Goal: Task Accomplishment & Management: Use online tool/utility

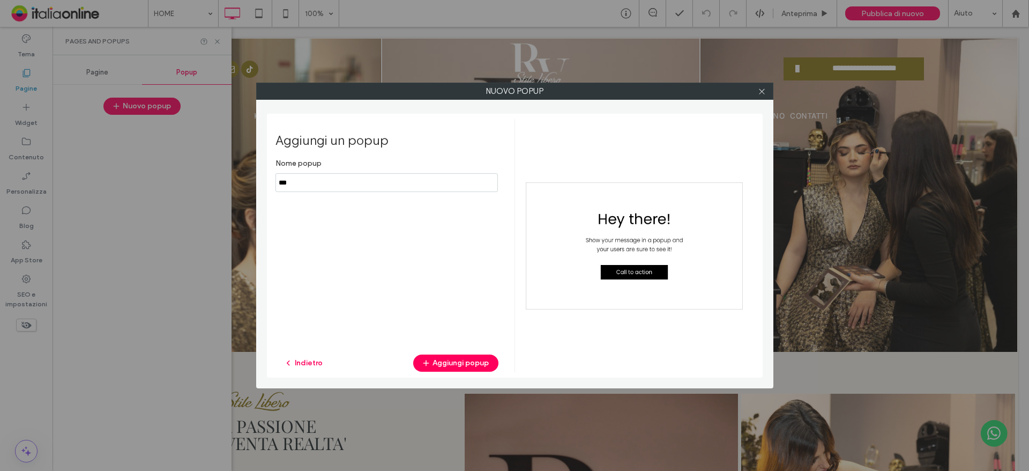
drag, startPoint x: 363, startPoint y: 185, endPoint x: 388, endPoint y: 188, distance: 24.9
click at [363, 185] on input "notEmpty" at bounding box center [387, 182] width 222 height 19
type input "*****"
click at [433, 353] on div "Aggiungi un popup Nome popup Indietro Aggiungi popup" at bounding box center [395, 245] width 239 height 253
click at [434, 361] on button "Aggiungi popup" at bounding box center [455, 362] width 85 height 17
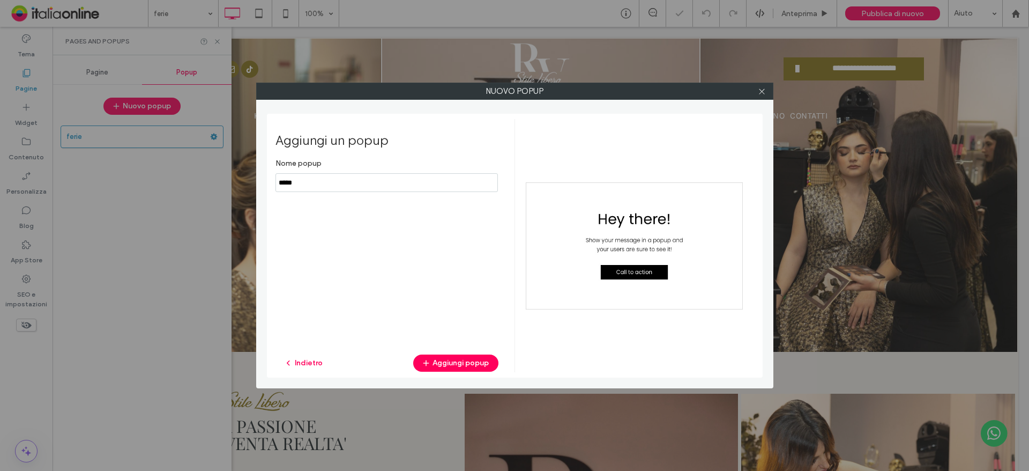
click at [755, 87] on div at bounding box center [762, 91] width 16 height 16
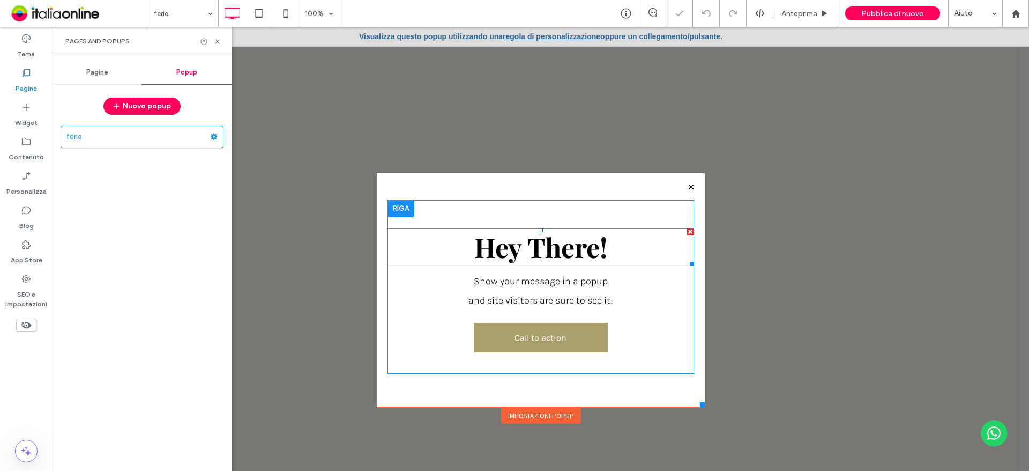
click at [687, 233] on div at bounding box center [691, 232] width 8 height 8
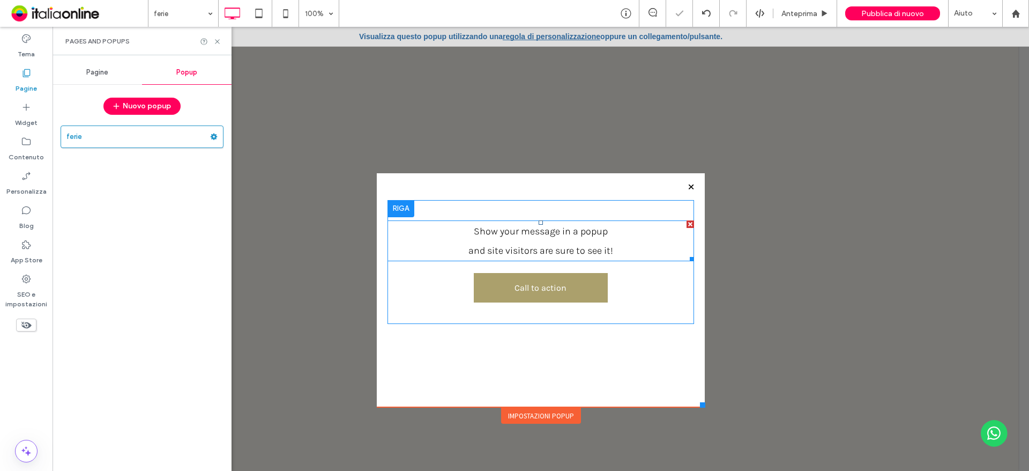
click at [687, 227] on div at bounding box center [691, 224] width 8 height 8
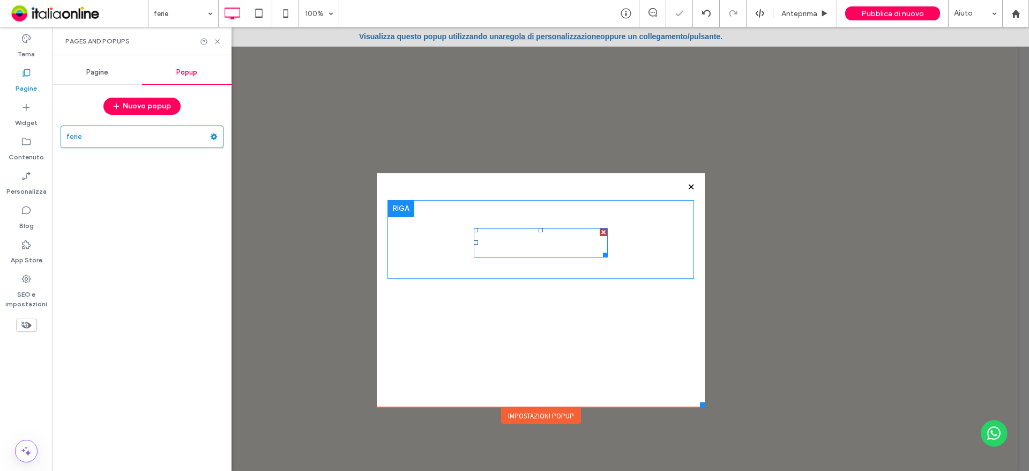
click at [600, 231] on div at bounding box center [604, 232] width 8 height 8
click at [556, 421] on div "Impostazioni popup" at bounding box center [541, 415] width 80 height 16
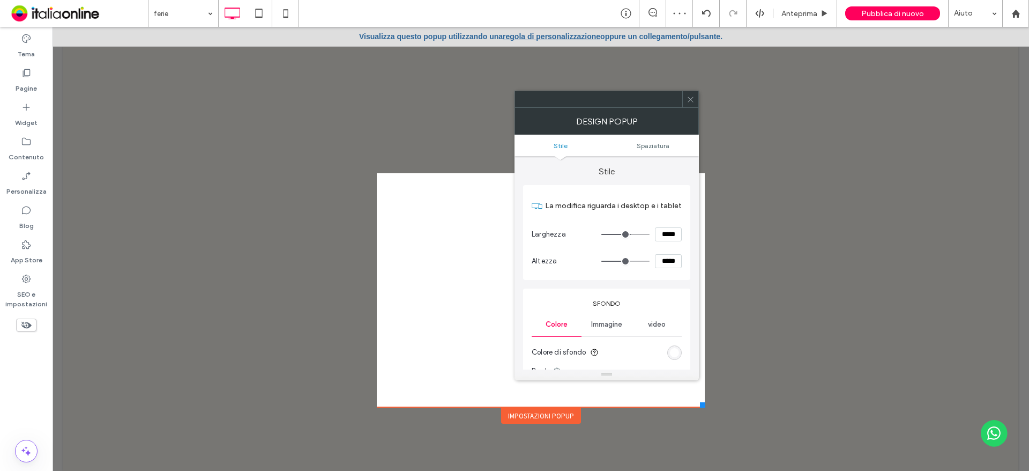
click at [621, 329] on div "Immagine" at bounding box center [607, 325] width 50 height 24
click at [613, 348] on div "Immagine" at bounding box center [606, 381] width 149 height 71
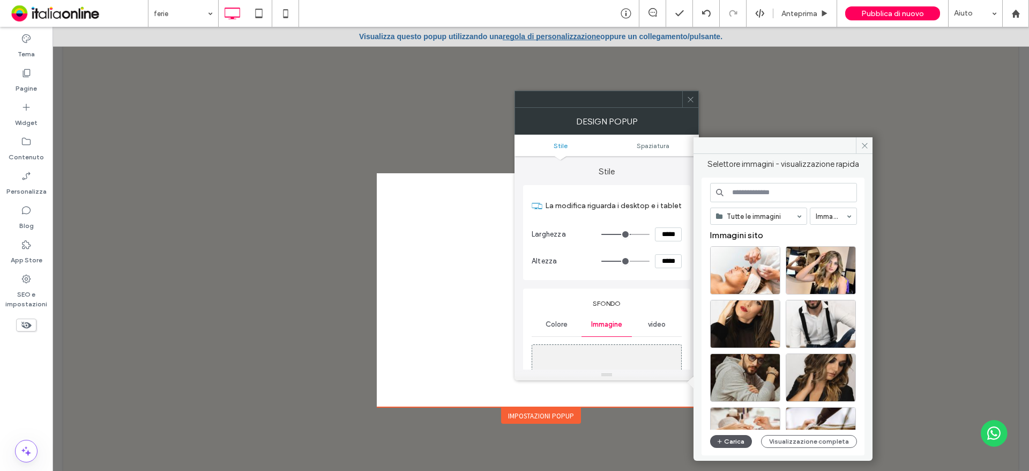
click at [729, 442] on button "Carica" at bounding box center [731, 441] width 42 height 13
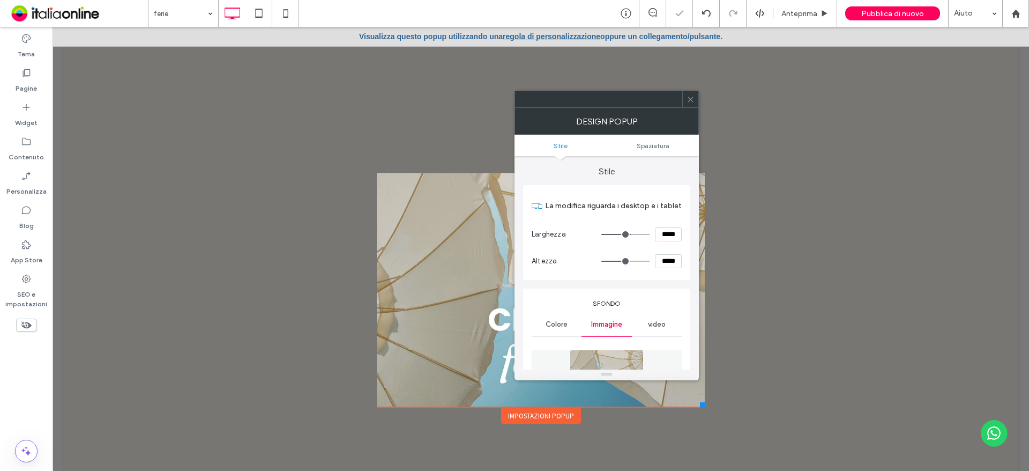
drag, startPoint x: 689, startPoint y: 101, endPoint x: 650, endPoint y: 110, distance: 39.8
click at [689, 101] on icon at bounding box center [691, 99] width 8 height 8
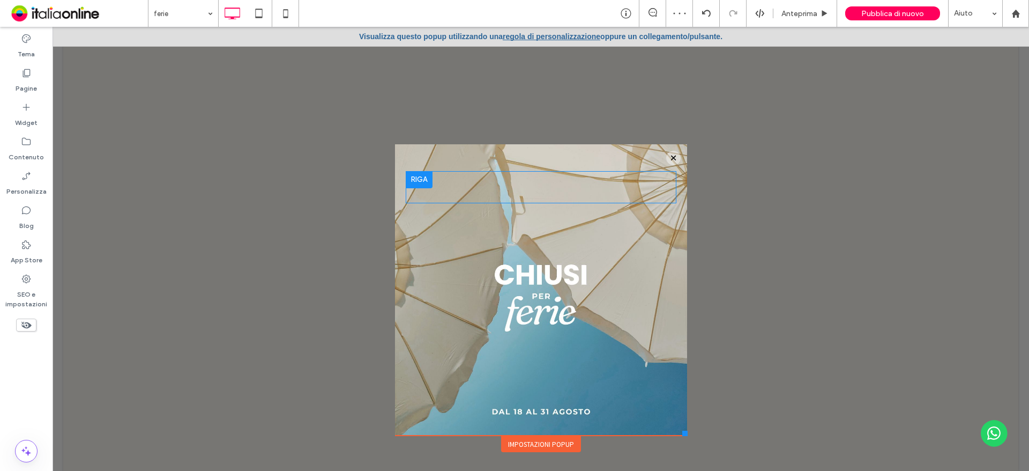
drag, startPoint x: 697, startPoint y: 405, endPoint x: 683, endPoint y: 435, distance: 33.3
click at [683, 435] on div at bounding box center [684, 432] width 5 height 5
click at [292, 21] on icon at bounding box center [285, 13] width 21 height 21
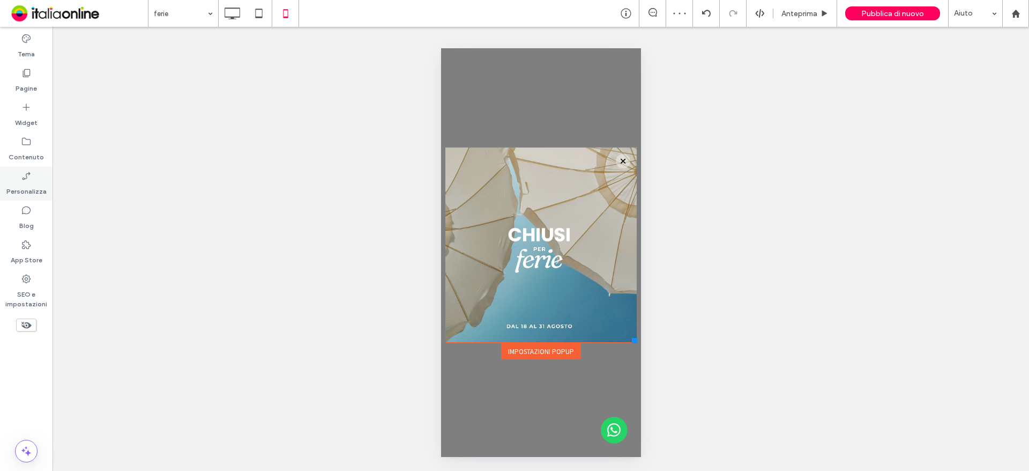
click at [24, 180] on icon at bounding box center [26, 175] width 11 height 11
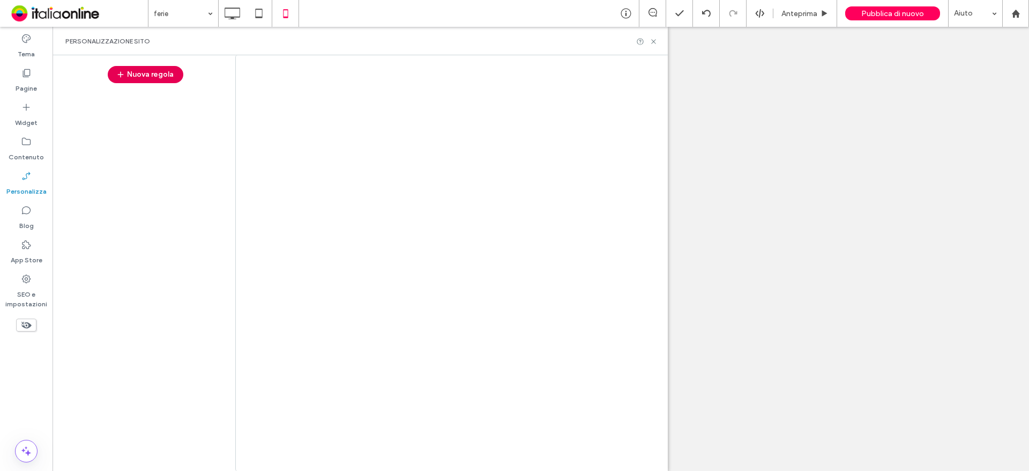
click at [142, 78] on button "Nuova regola" at bounding box center [146, 74] width 76 height 17
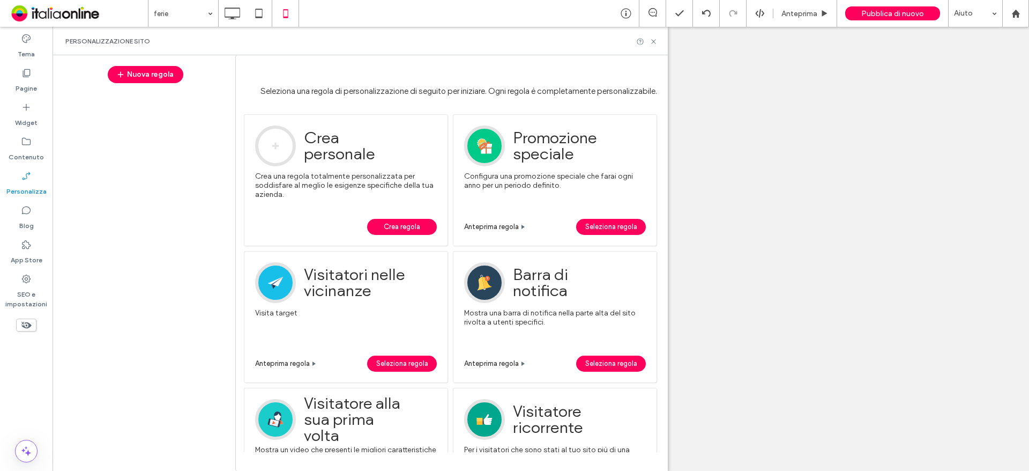
drag, startPoint x: 383, startPoint y: 217, endPoint x: 384, endPoint y: 225, distance: 8.6
click at [383, 217] on div "Esempio Crea la tua esperienza personalizzata dal nostro elenco di trigger e di…" at bounding box center [346, 179] width 204 height 131
click at [386, 228] on span "Crea regola" at bounding box center [402, 227] width 36 height 16
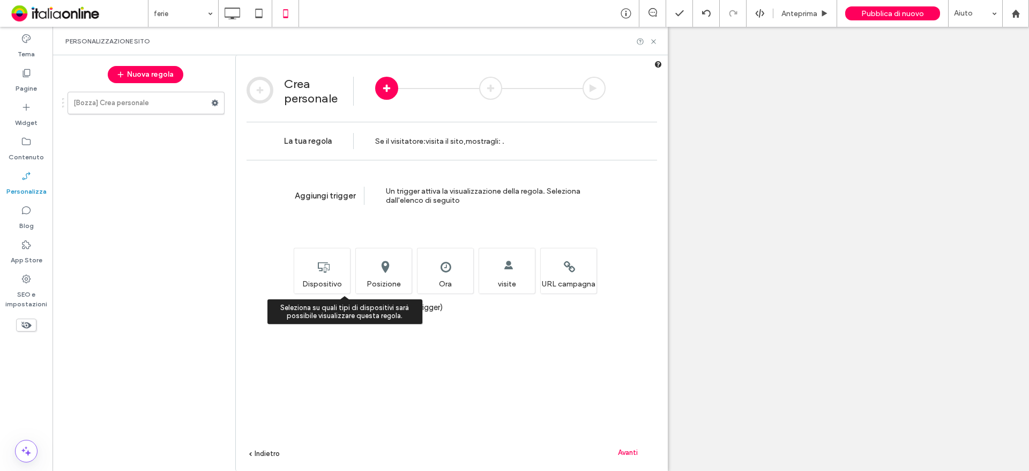
click at [329, 254] on div "Seleziona su quali tipi di dispositivi sarà possibile visualizzare questa regol…" at bounding box center [322, 271] width 56 height 46
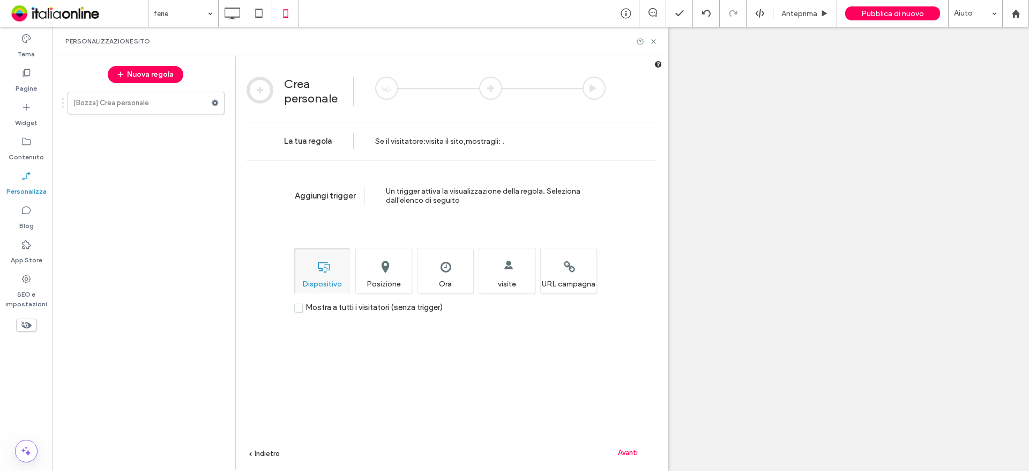
click at [619, 444] on div "Avanti" at bounding box center [627, 452] width 59 height 16
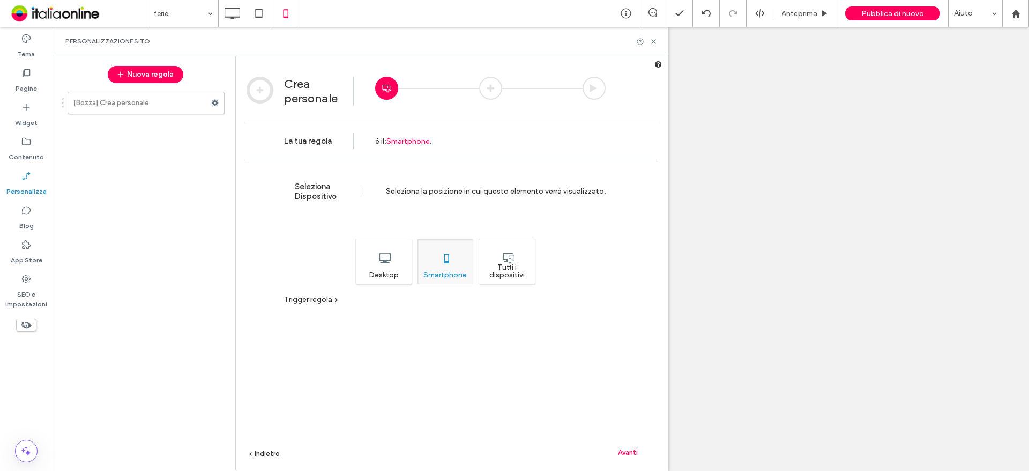
click at [265, 450] on span "Indietro" at bounding box center [267, 453] width 25 height 8
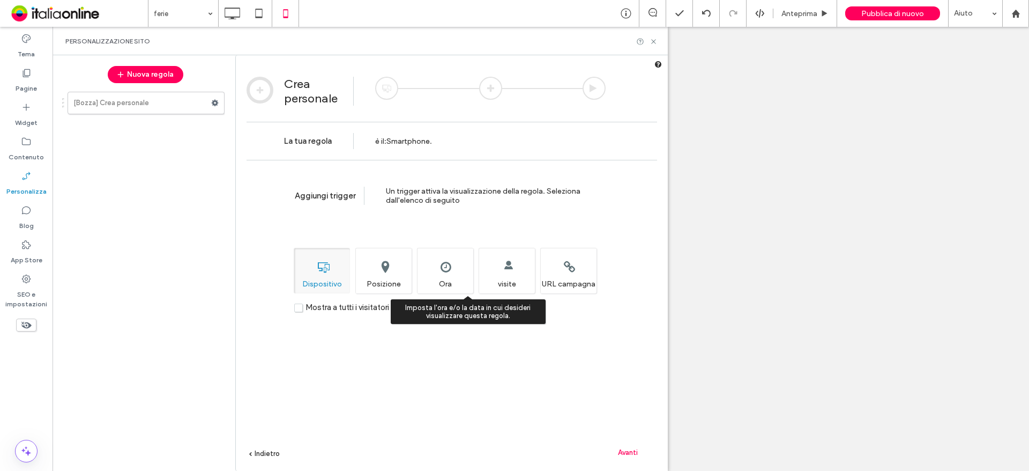
click at [434, 272] on div "Imposta l'ora e/o la data in cui desideri visualizzare questa regola. Ora" at bounding box center [445, 271] width 56 height 46
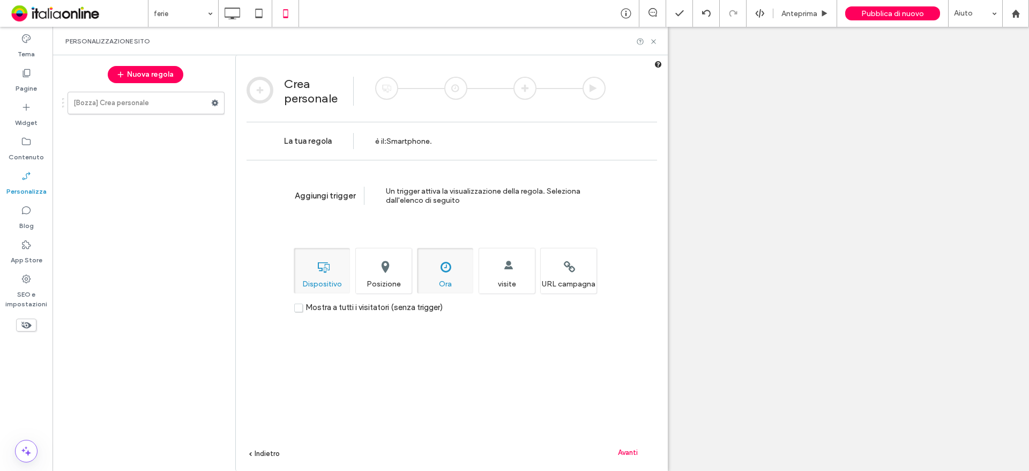
click at [629, 451] on span "Avanti" at bounding box center [628, 452] width 20 height 8
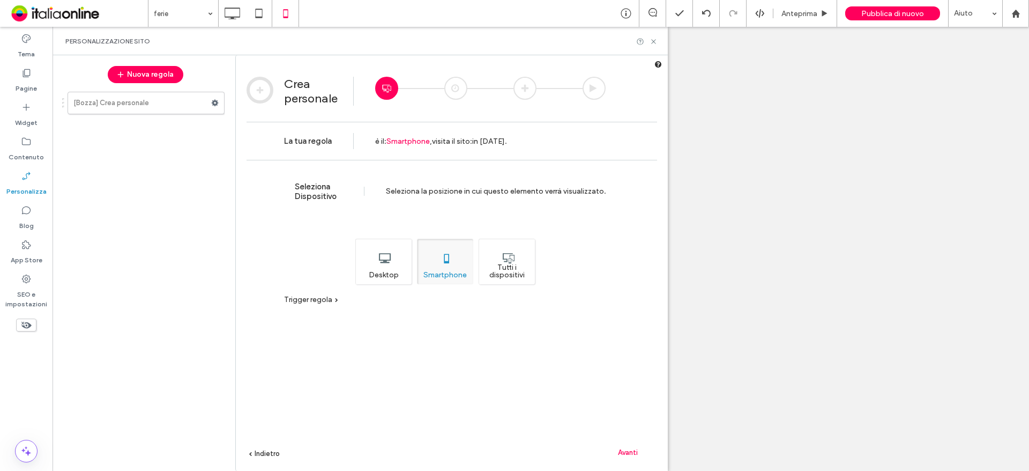
click at [528, 260] on div "Tutti i dispositivi" at bounding box center [507, 262] width 56 height 46
click at [633, 448] on span "Avanti" at bounding box center [628, 452] width 20 height 8
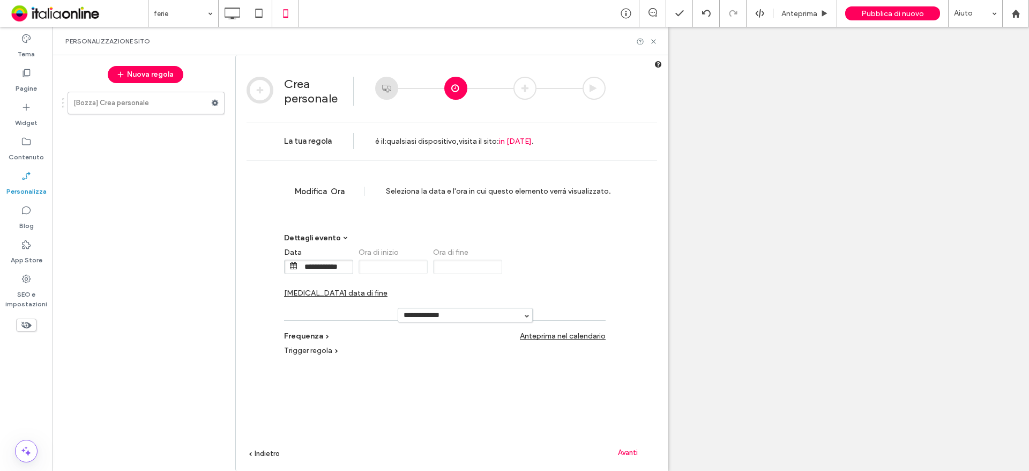
drag, startPoint x: 514, startPoint y: 265, endPoint x: 504, endPoint y: 265, distance: 9.6
click at [388, 288] on span "Cambia data di fine" at bounding box center [335, 292] width 103 height 9
drag, startPoint x: 544, startPoint y: 267, endPoint x: 550, endPoint y: 285, distance: 18.6
click at [545, 267] on input "**********" at bounding box center [550, 266] width 54 height 13
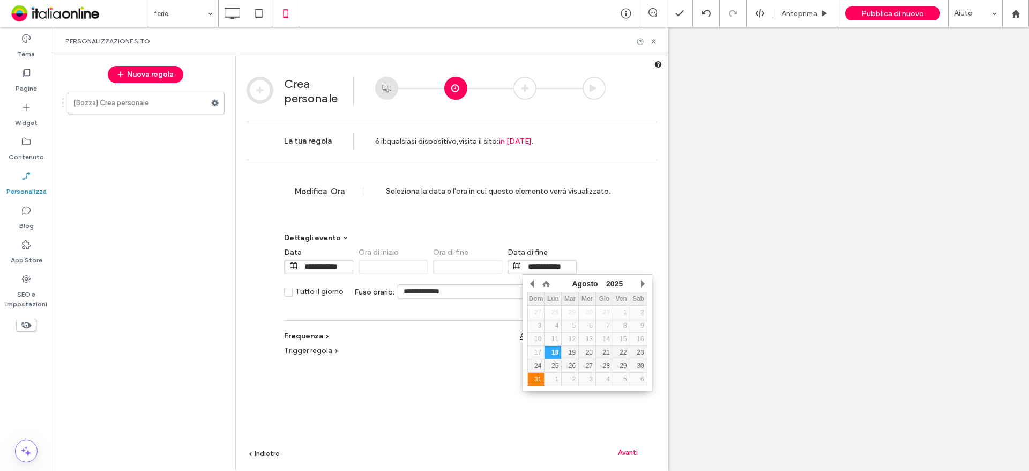
drag, startPoint x: 543, startPoint y: 372, endPoint x: 554, endPoint y: 383, distance: 16.3
click at [543, 373] on td "31" at bounding box center [536, 379] width 17 height 13
type input "**********"
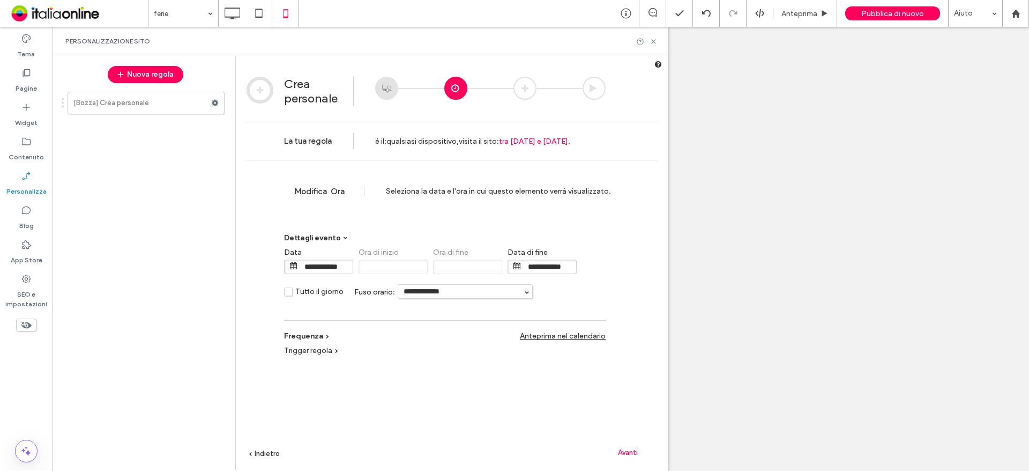
drag, startPoint x: 615, startPoint y: 447, endPoint x: 625, endPoint y: 447, distance: 9.7
click at [620, 447] on div "Avanti" at bounding box center [627, 452] width 59 height 16
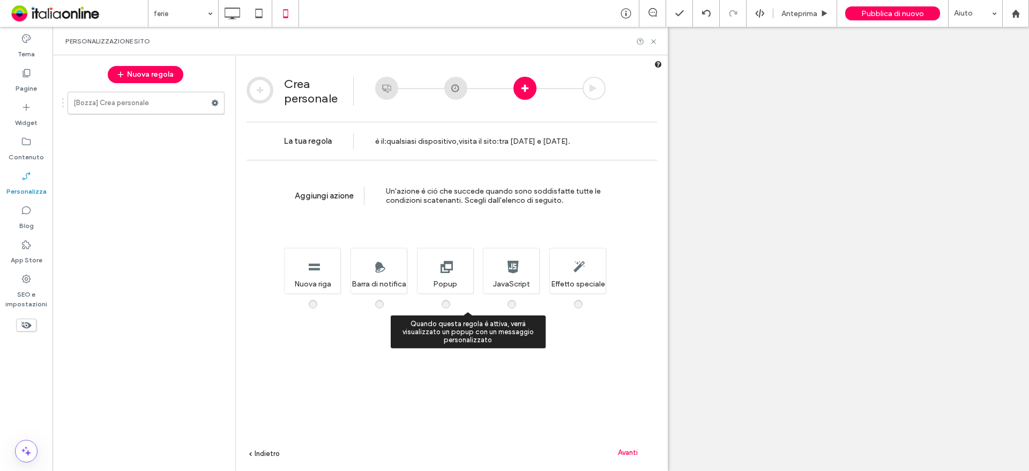
click at [430, 277] on div "Quando questa regola è attiva, verrà visualizzato un popup con un messaggio per…" at bounding box center [445, 271] width 56 height 46
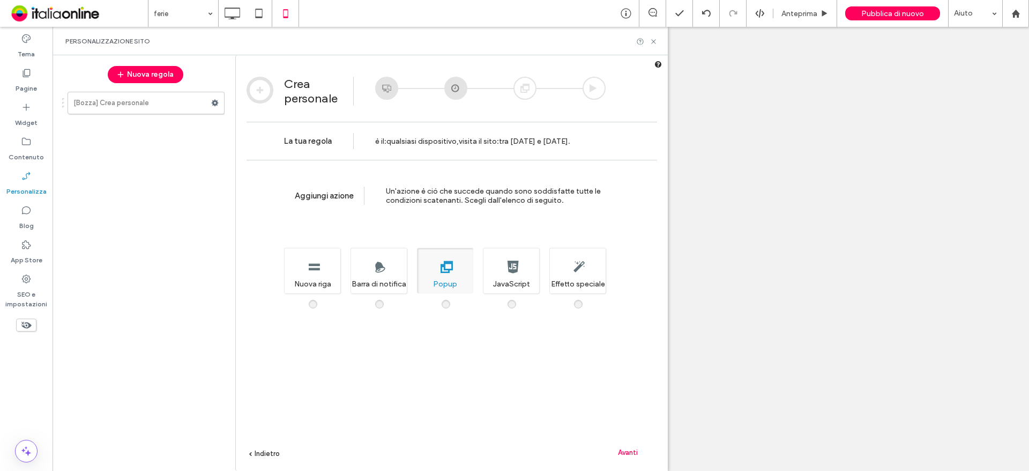
click at [626, 452] on span "Avanti" at bounding box center [628, 452] width 20 height 8
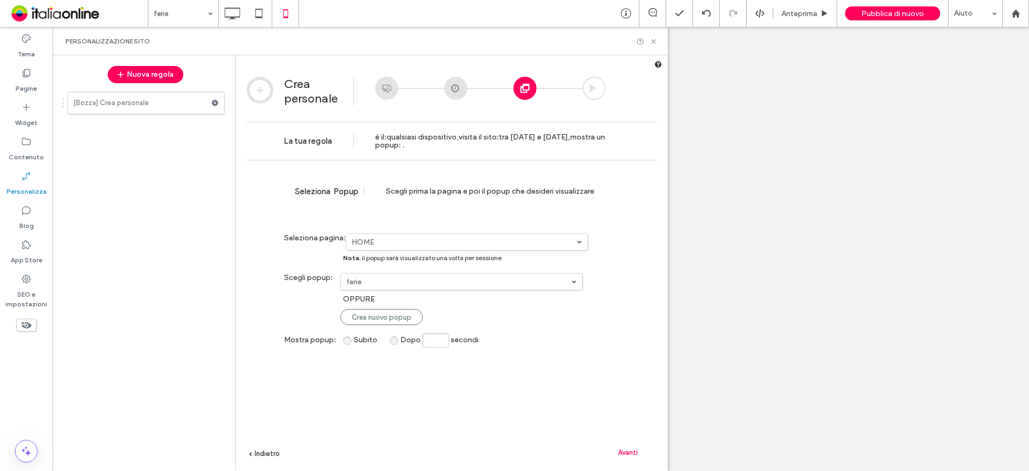
click at [629, 457] on div "Avanti" at bounding box center [627, 452] width 59 height 16
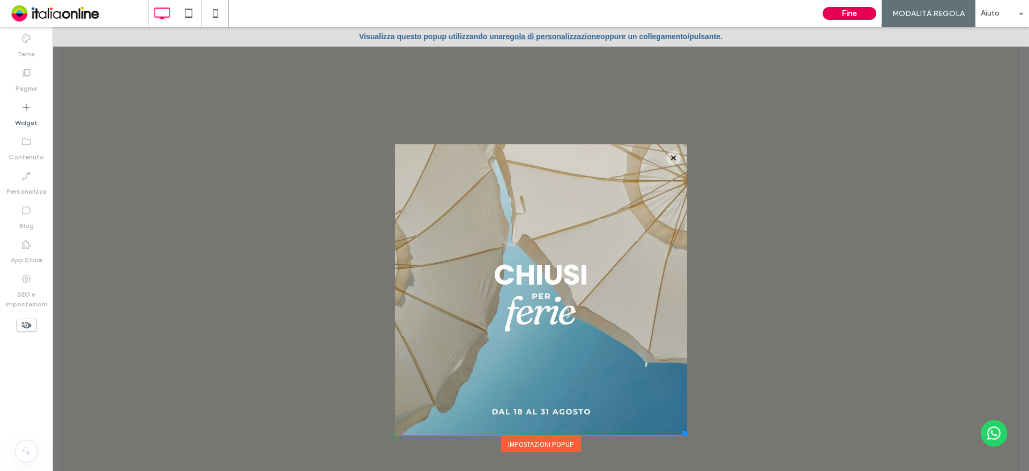
click at [843, 13] on button "Fine" at bounding box center [850, 13] width 54 height 13
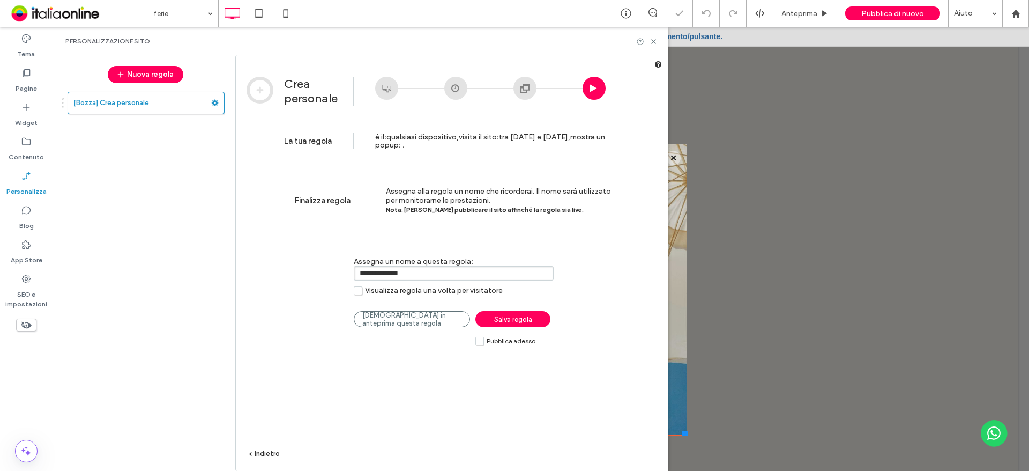
click at [513, 316] on span "Salva regola" at bounding box center [513, 319] width 38 height 8
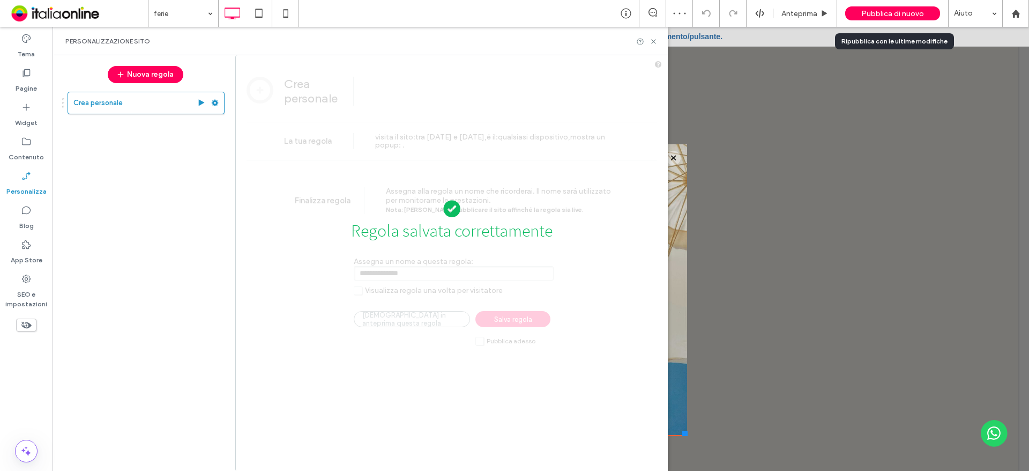
drag, startPoint x: 877, startPoint y: 9, endPoint x: 865, endPoint y: 11, distance: 12.5
click at [877, 9] on span "Pubblica di nuovo" at bounding box center [893, 13] width 63 height 9
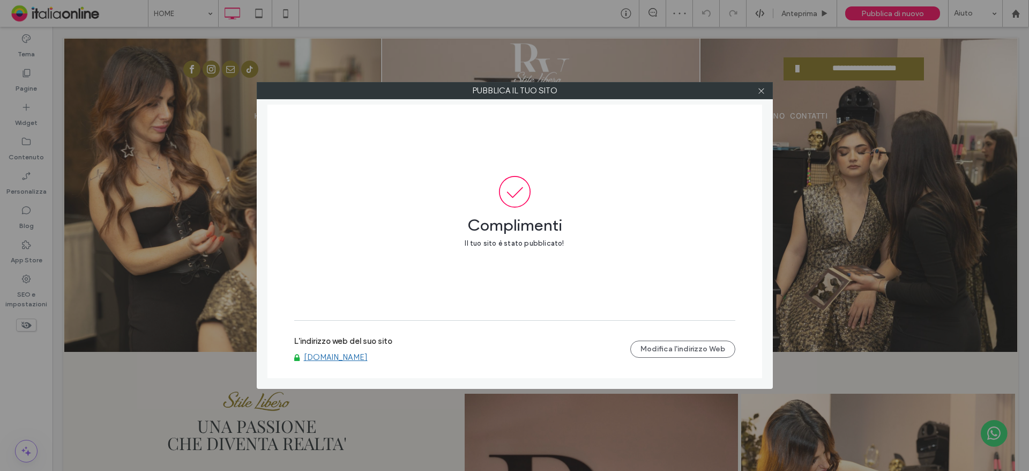
click at [317, 362] on div "L'indirizzo web del suo sito www.stileliberorv.com Modifica l'indirizzo Web" at bounding box center [514, 349] width 441 height 34
click at [335, 354] on link "www.stileliberorv.com" at bounding box center [336, 357] width 64 height 10
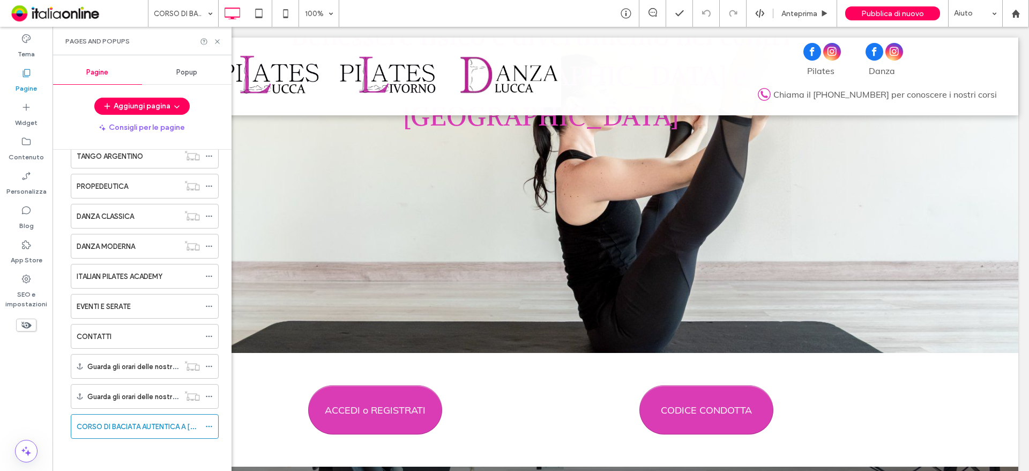
click at [158, 424] on div at bounding box center [514, 235] width 1029 height 471
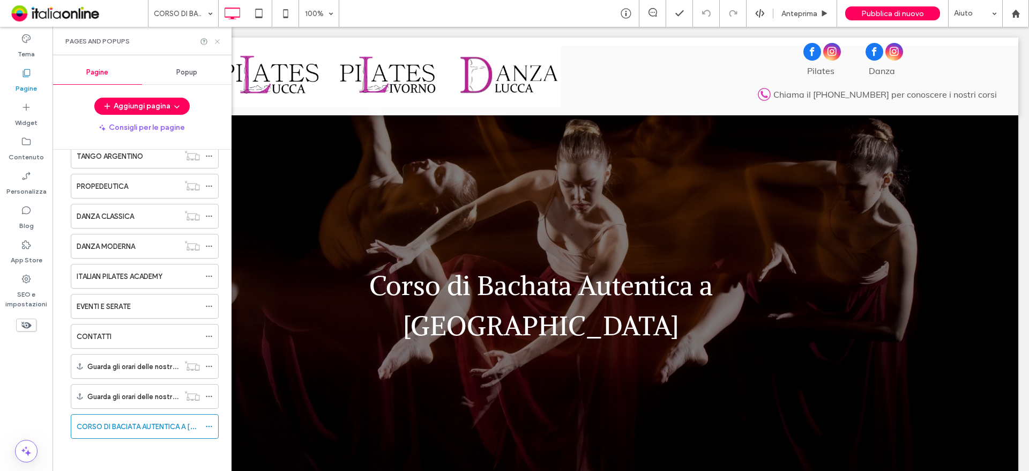
click at [215, 39] on icon at bounding box center [217, 42] width 8 height 8
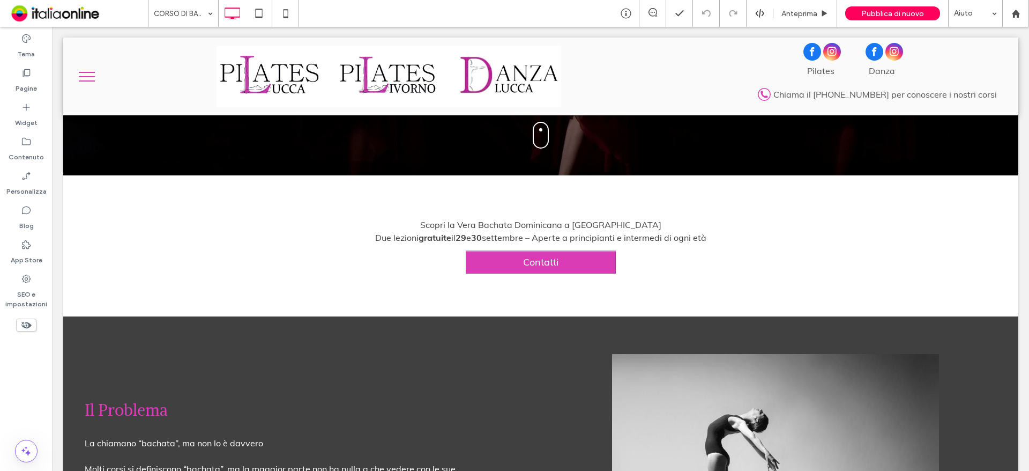
scroll to position [107, 0]
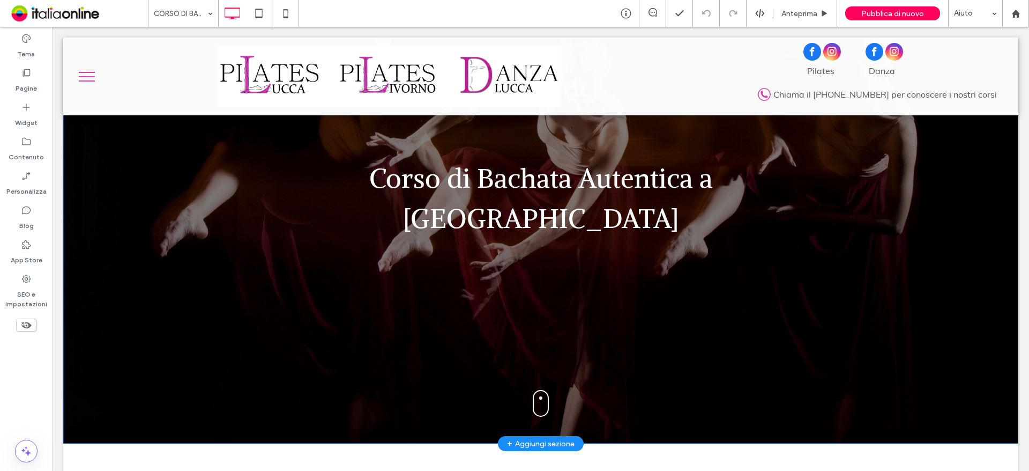
click at [105, 295] on div "Corso di Bachata Autentica a [GEOGRAPHIC_DATA] Click To Paste [GEOGRAPHIC_DATA]…" at bounding box center [540, 190] width 955 height 505
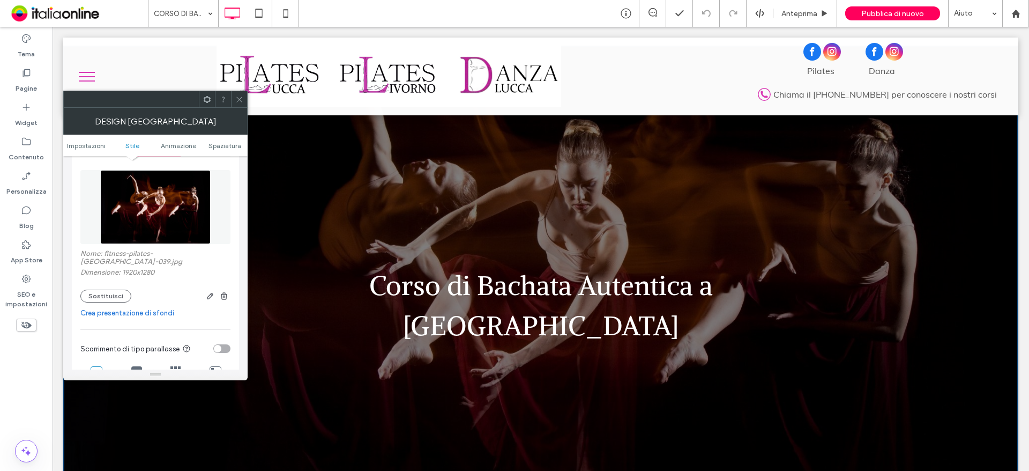
scroll to position [161, 0]
click at [109, 288] on button "Sostituisci" at bounding box center [105, 294] width 51 height 13
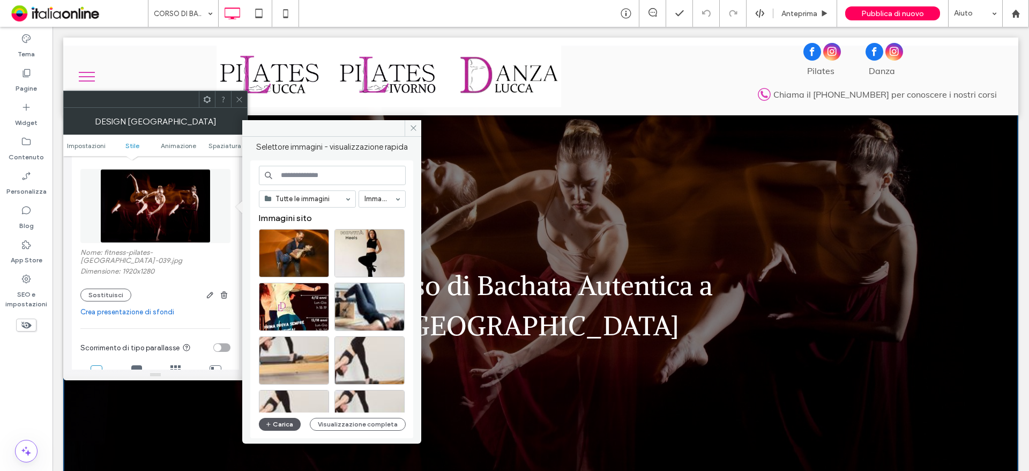
drag, startPoint x: 278, startPoint y: 422, endPoint x: 274, endPoint y: 418, distance: 6.1
click at [278, 422] on button "Carica" at bounding box center [280, 424] width 42 height 13
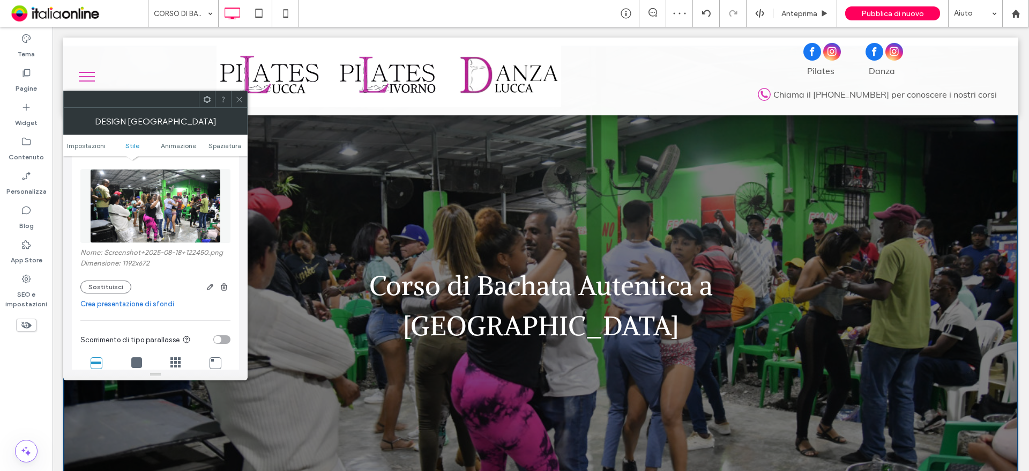
click at [239, 102] on icon at bounding box center [239, 99] width 8 height 8
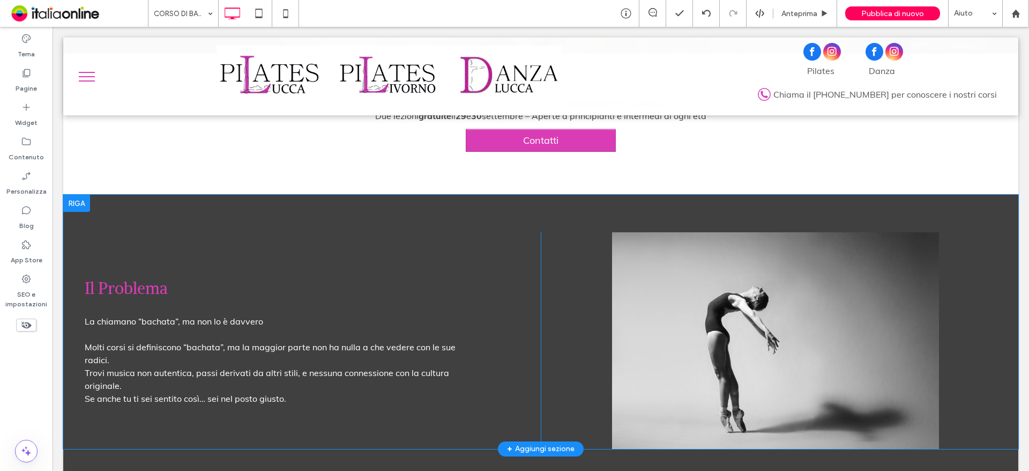
scroll to position [590, 0]
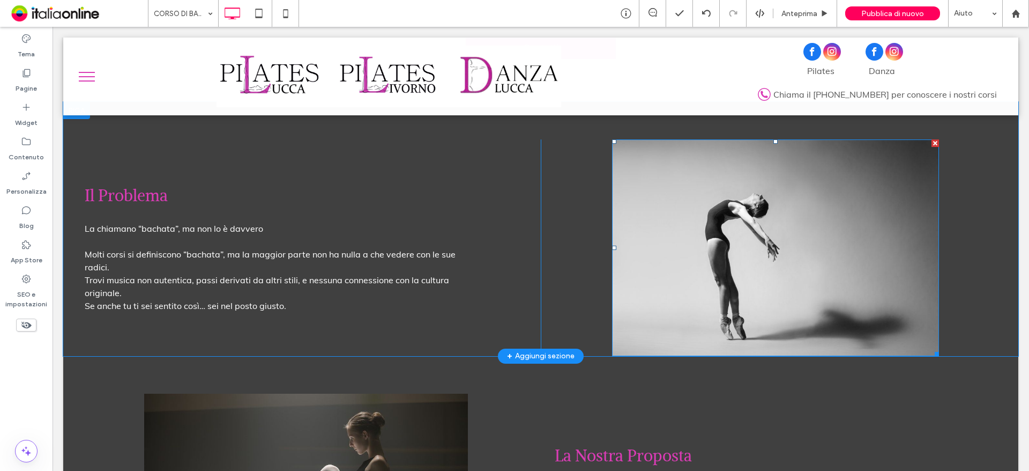
click at [742, 192] on img at bounding box center [775, 247] width 327 height 217
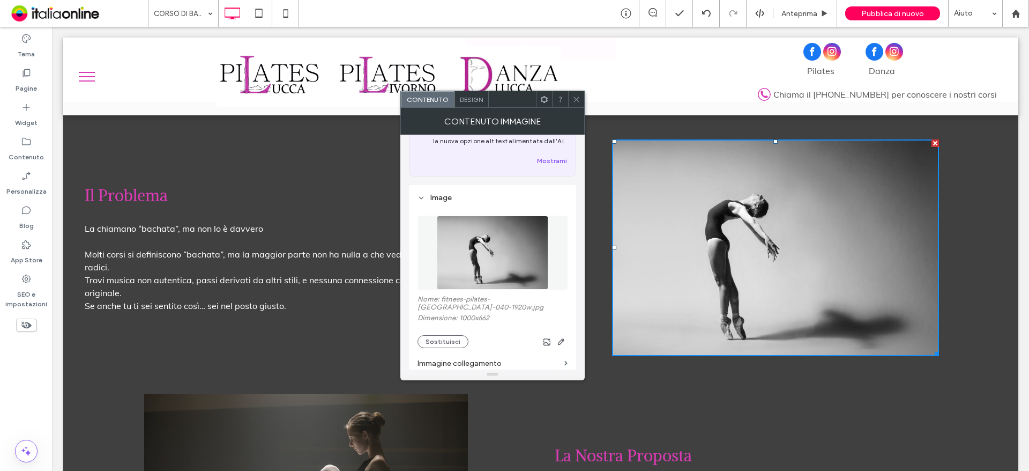
scroll to position [107, 0]
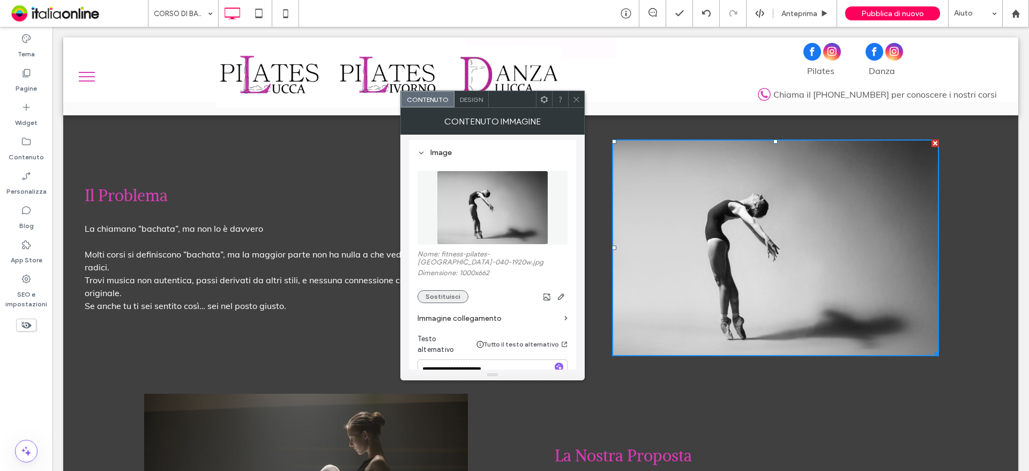
click at [418, 290] on button "Sostituisci" at bounding box center [443, 296] width 51 height 13
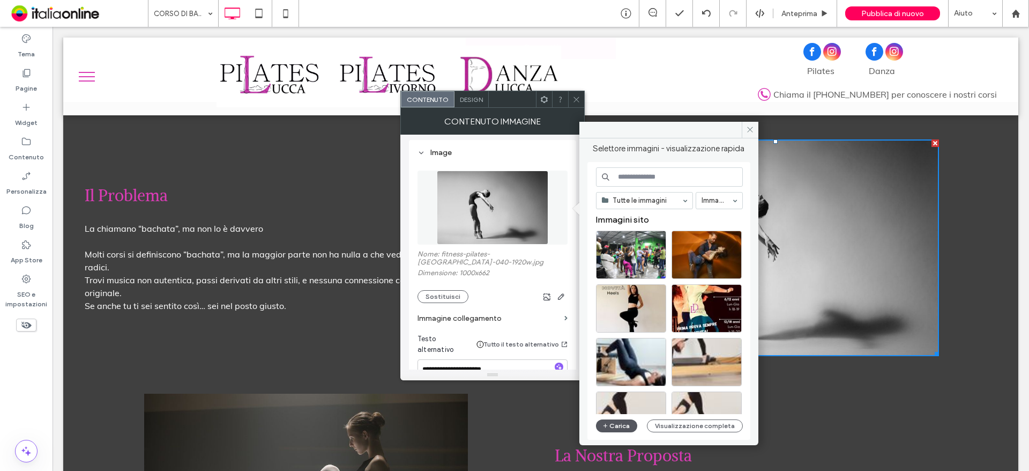
click at [625, 425] on button "Carica" at bounding box center [617, 425] width 42 height 13
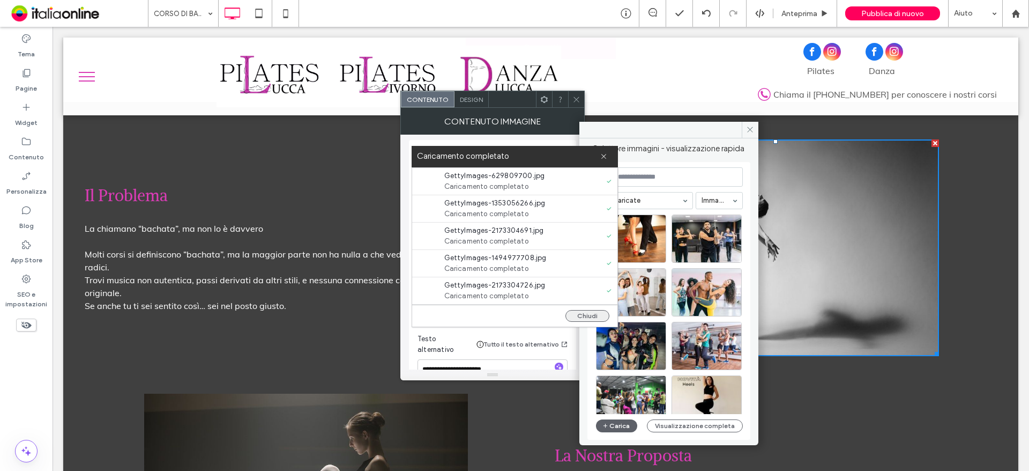
click at [595, 314] on button "Chiudi" at bounding box center [588, 316] width 44 height 12
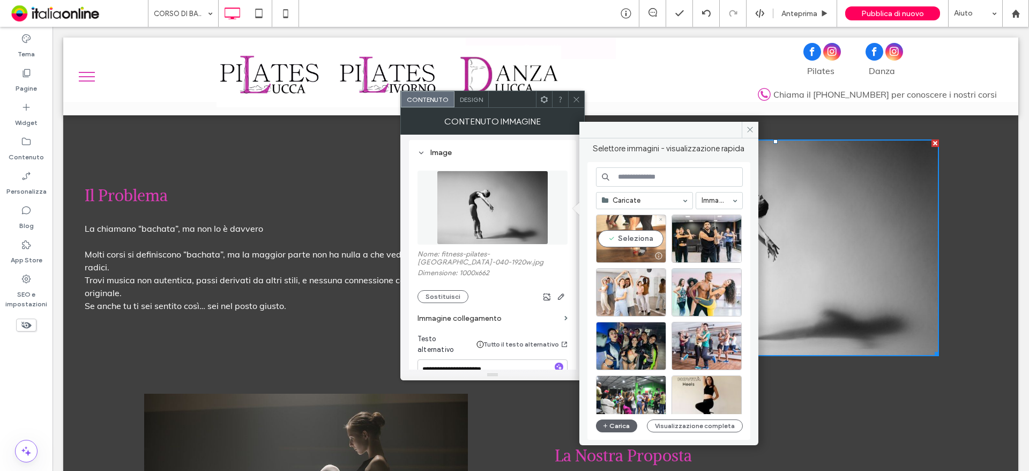
click at [635, 233] on div "Seleziona" at bounding box center [631, 238] width 70 height 48
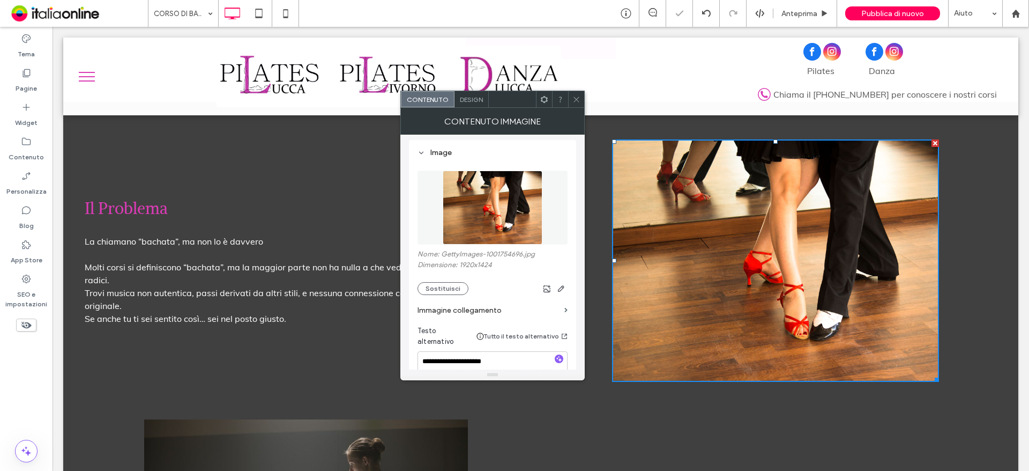
click at [578, 95] on icon at bounding box center [577, 99] width 8 height 8
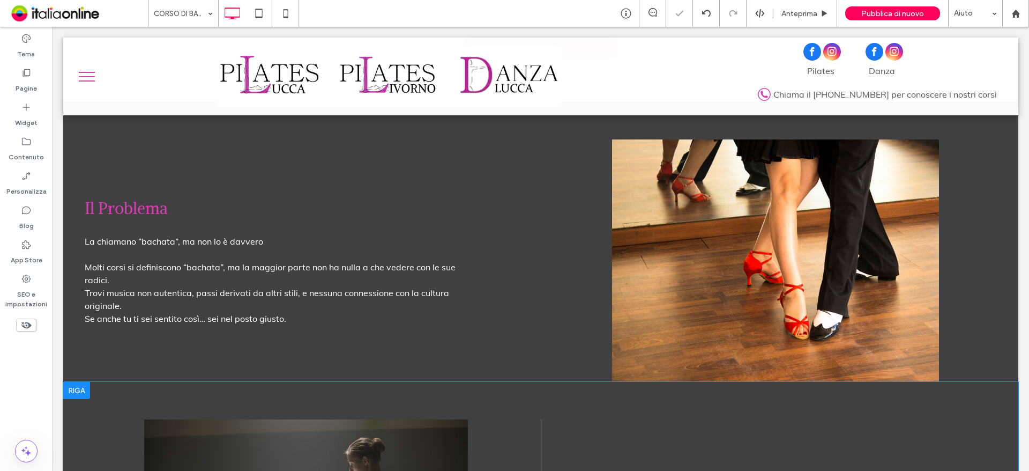
scroll to position [858, 0]
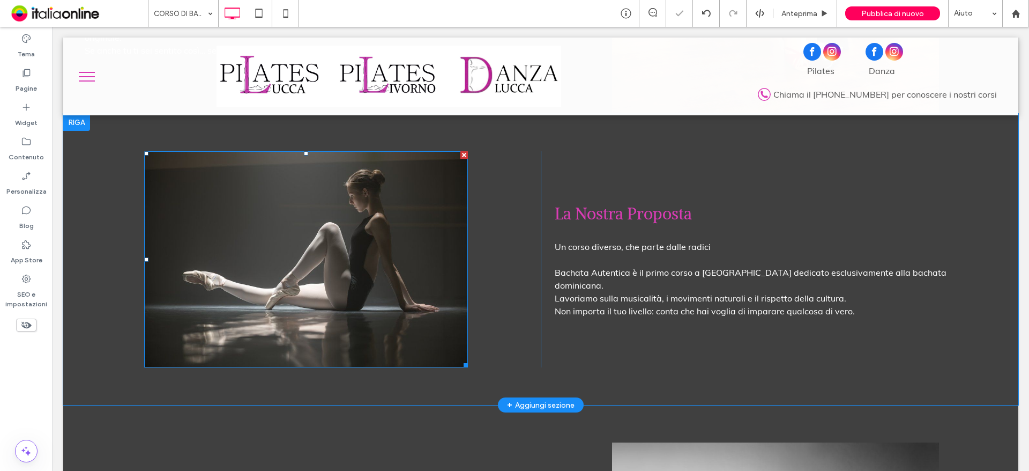
click at [374, 254] on img at bounding box center [306, 259] width 324 height 216
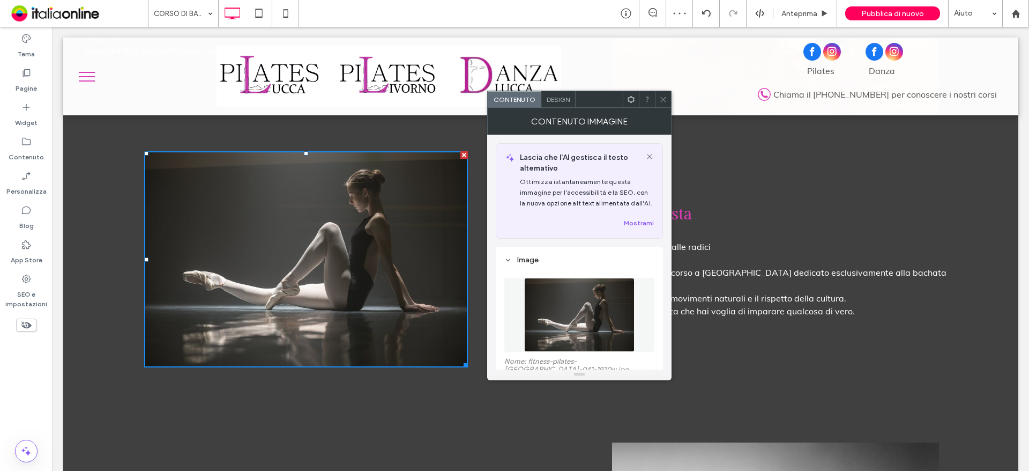
scroll to position [107, 0]
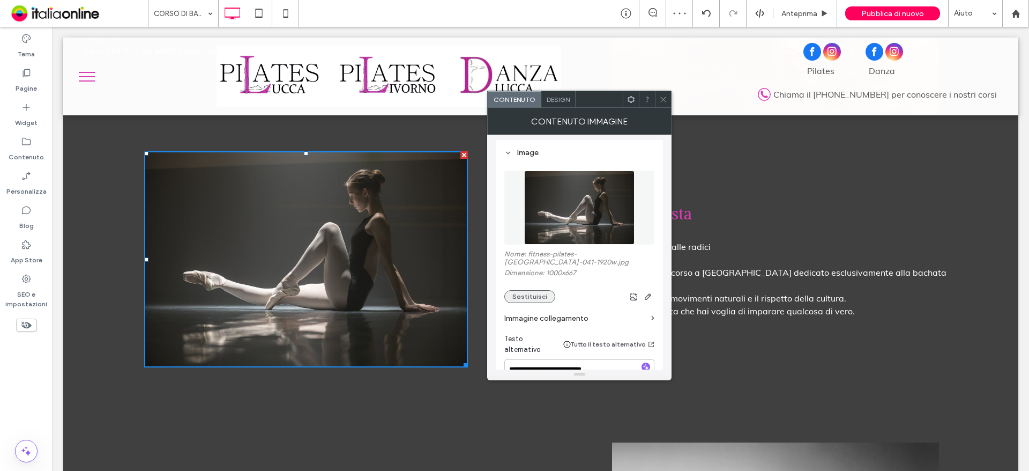
drag, startPoint x: 536, startPoint y: 289, endPoint x: 549, endPoint y: 289, distance: 12.9
click at [536, 290] on button "Sostituisci" at bounding box center [529, 296] width 51 height 13
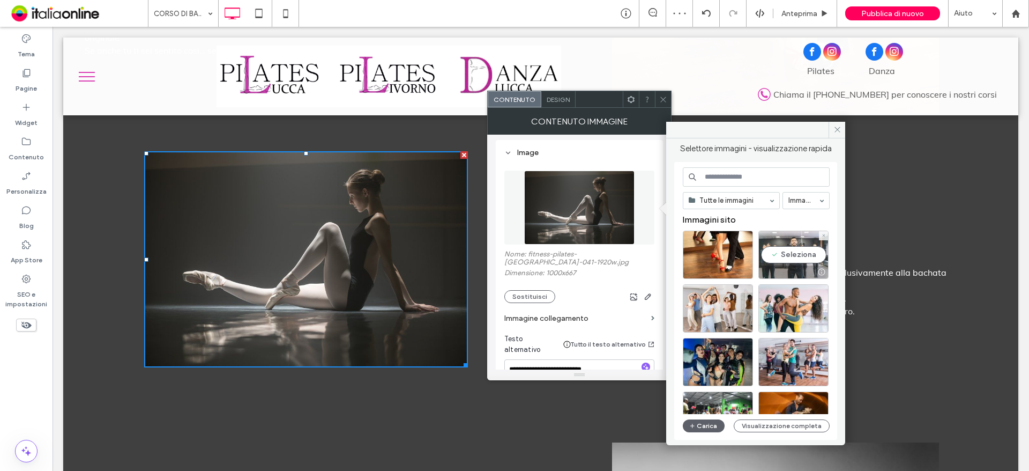
click at [786, 256] on div "Seleziona" at bounding box center [794, 255] width 70 height 48
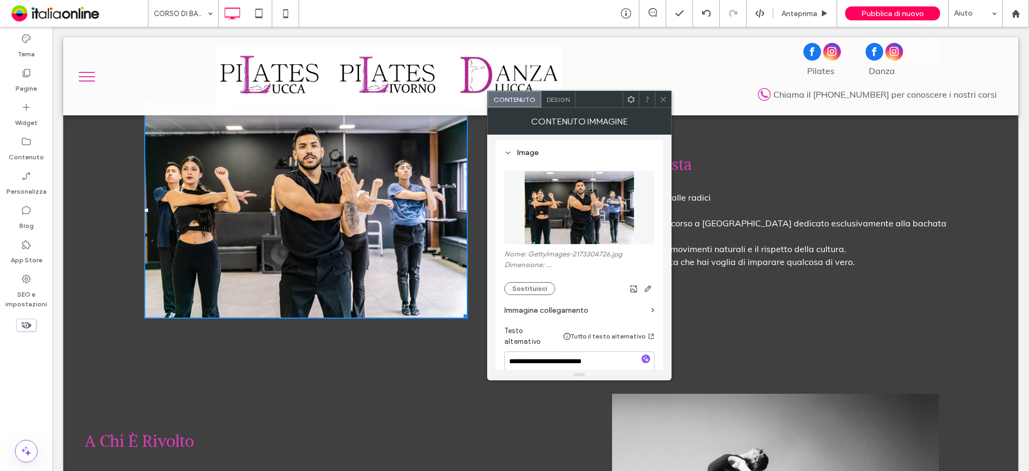
scroll to position [1019, 0]
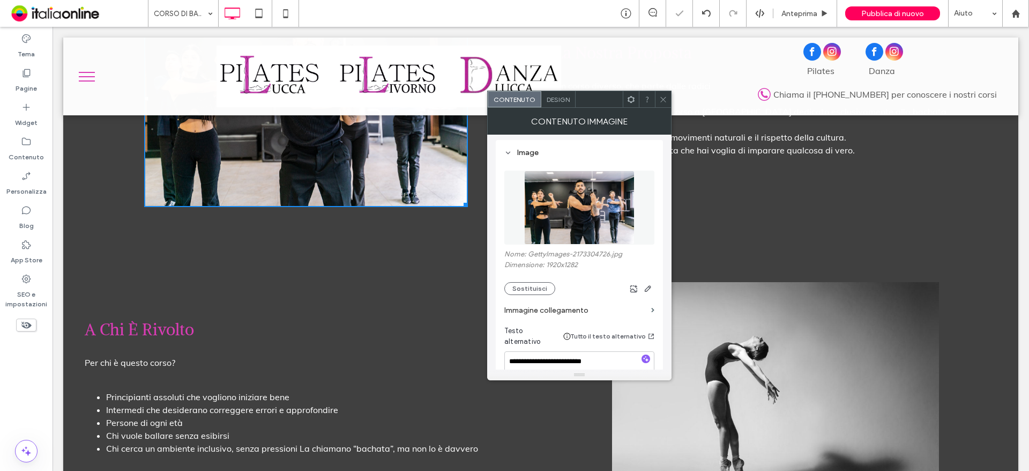
click at [758, 362] on img at bounding box center [775, 390] width 327 height 217
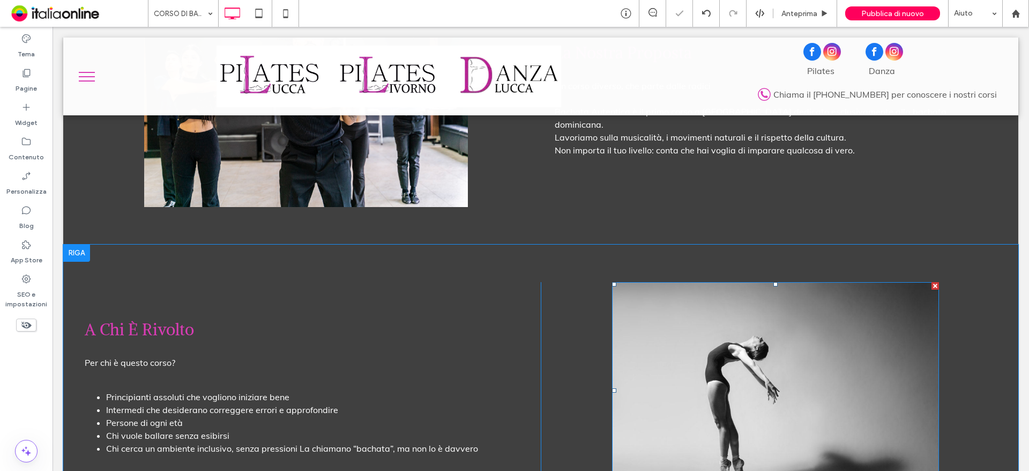
click at [758, 362] on img at bounding box center [775, 390] width 327 height 217
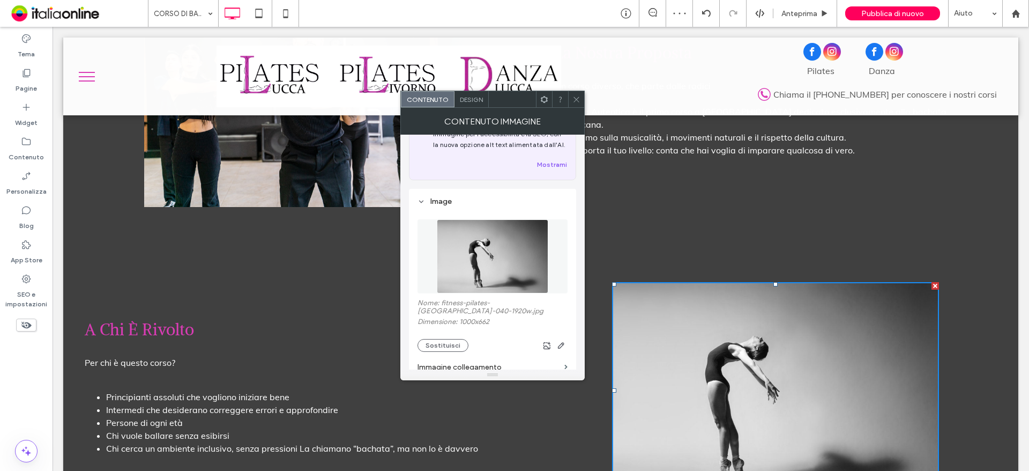
scroll to position [107, 0]
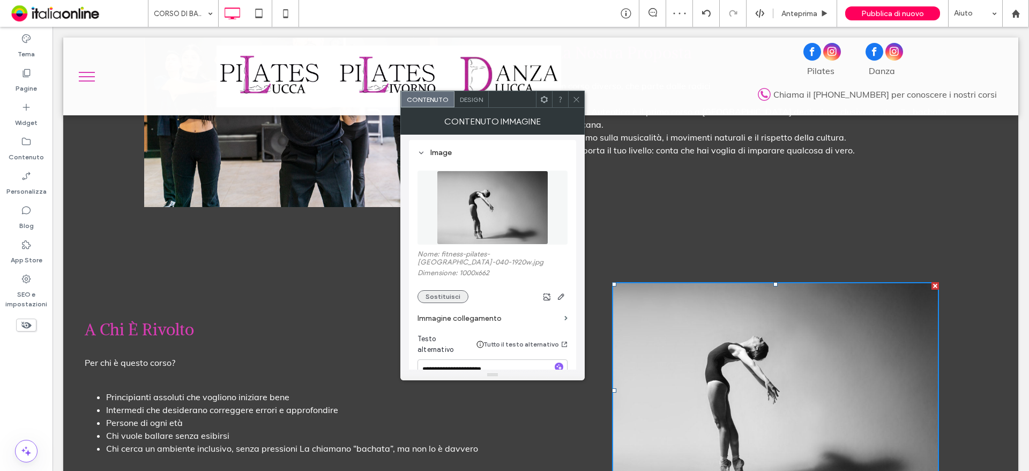
click at [455, 290] on button "Sostituisci" at bounding box center [443, 296] width 51 height 13
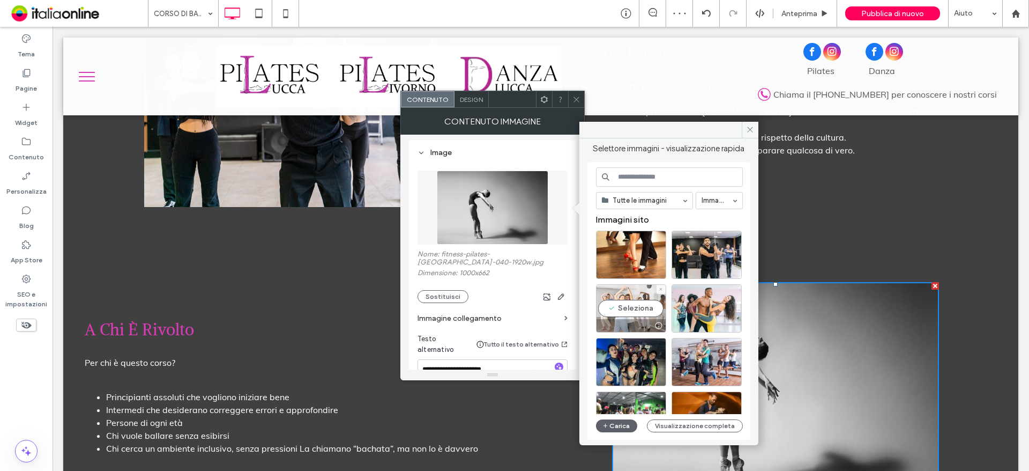
click at [641, 300] on div "Seleziona" at bounding box center [631, 308] width 70 height 48
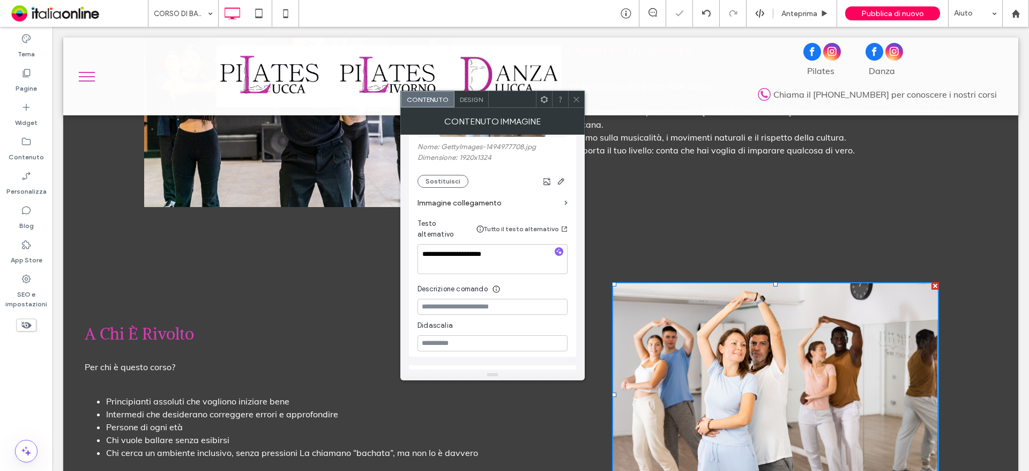
scroll to position [1179, 0]
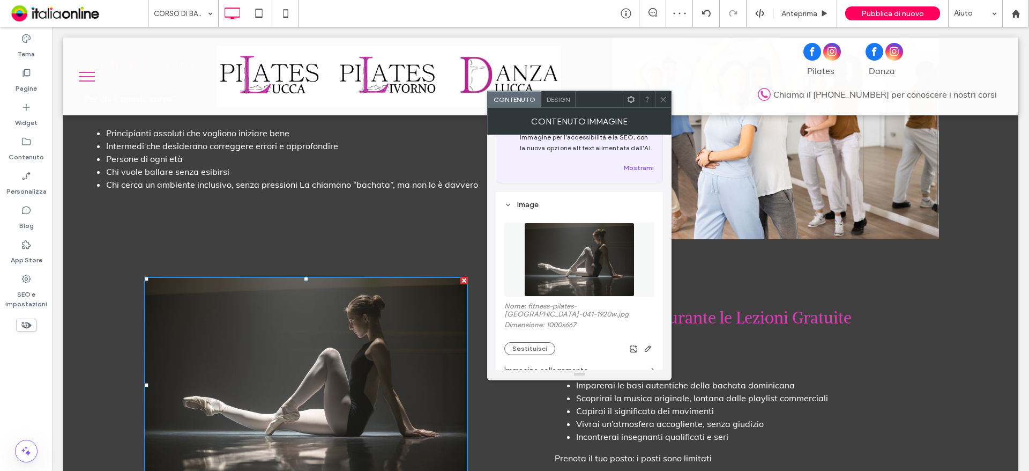
scroll to position [107, 0]
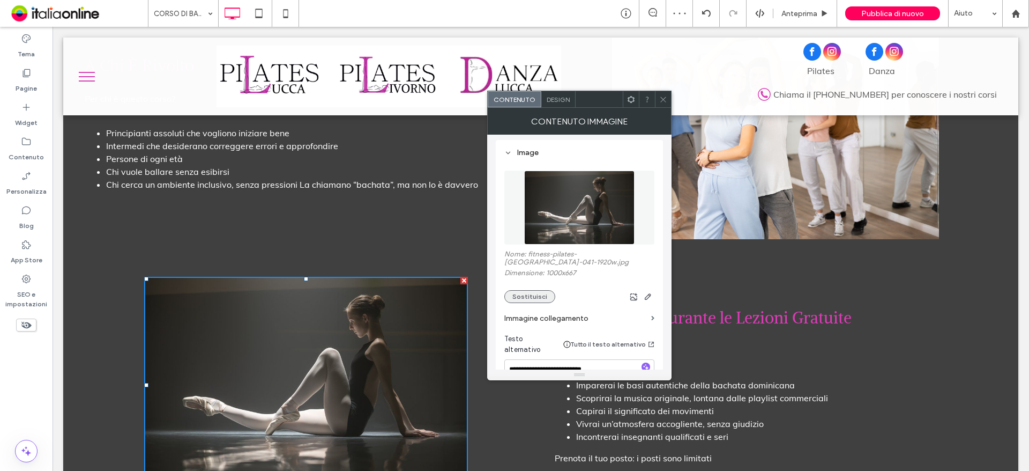
click at [525, 290] on button "Sostituisci" at bounding box center [529, 296] width 51 height 13
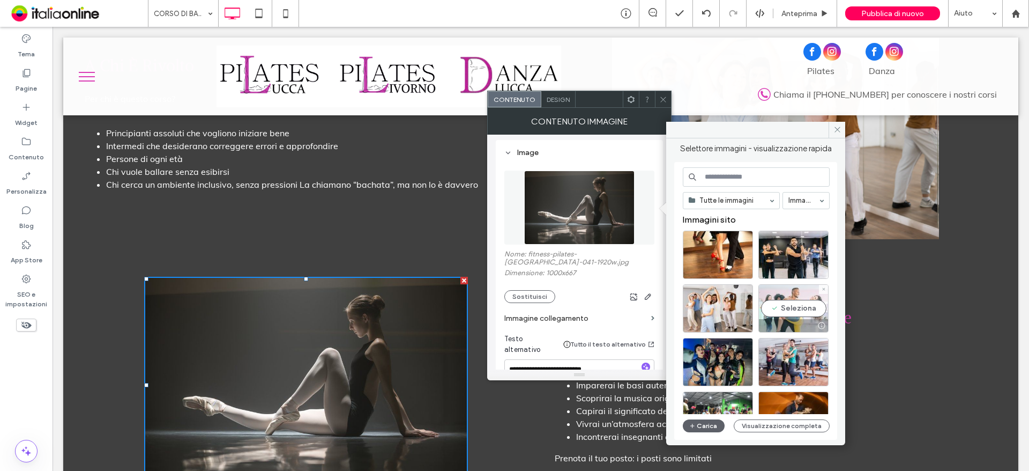
click at [797, 310] on div "Seleziona" at bounding box center [794, 308] width 70 height 48
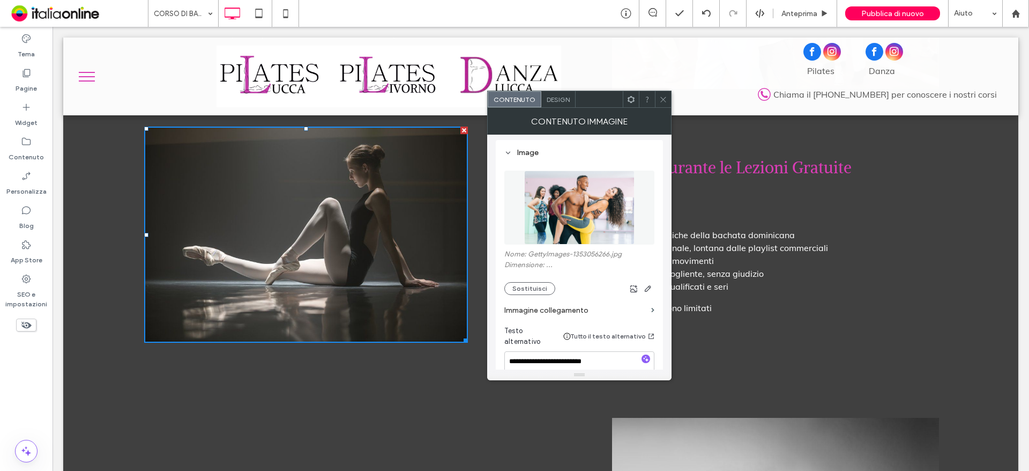
scroll to position [1447, 0]
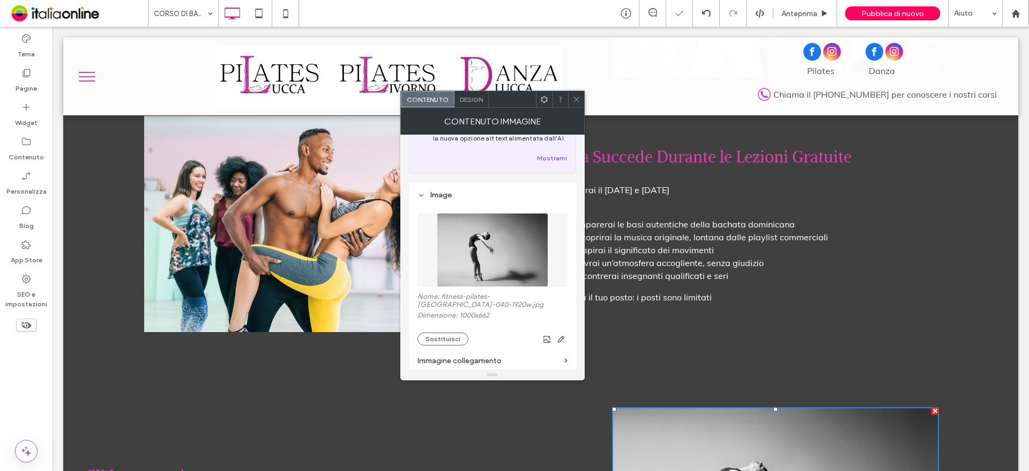
scroll to position [161, 0]
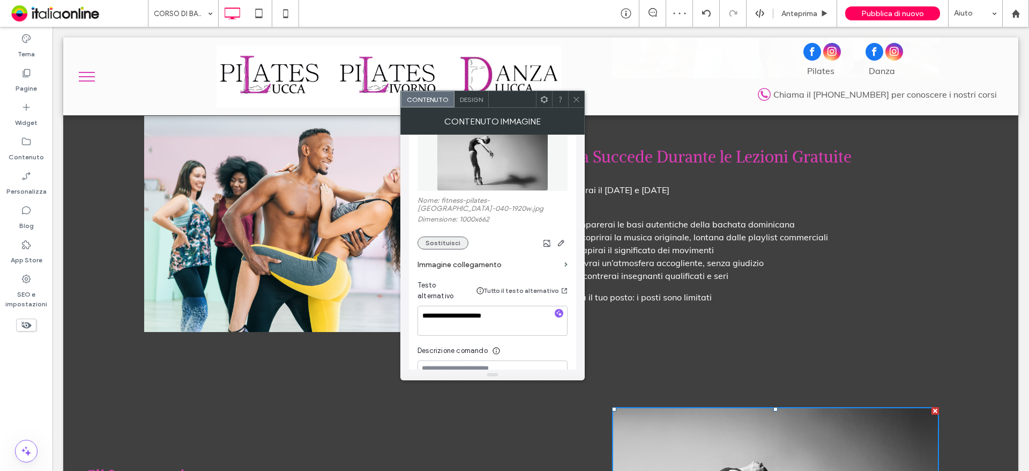
click at [435, 239] on button "Sostituisci" at bounding box center [443, 242] width 51 height 13
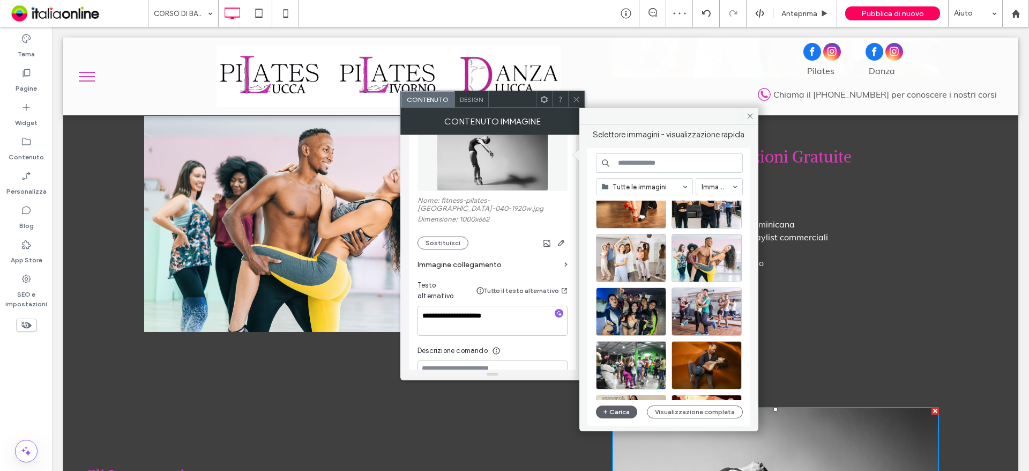
scroll to position [107, 0]
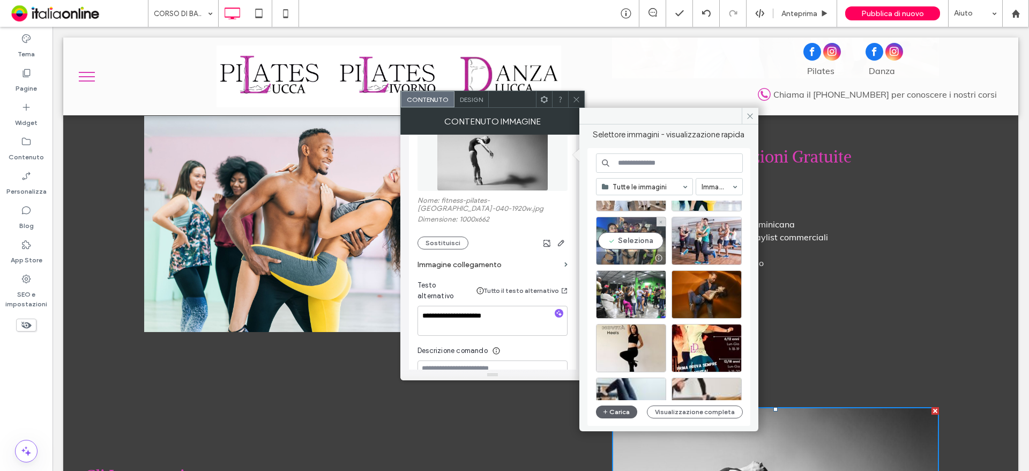
click at [620, 242] on div "Seleziona" at bounding box center [631, 241] width 70 height 48
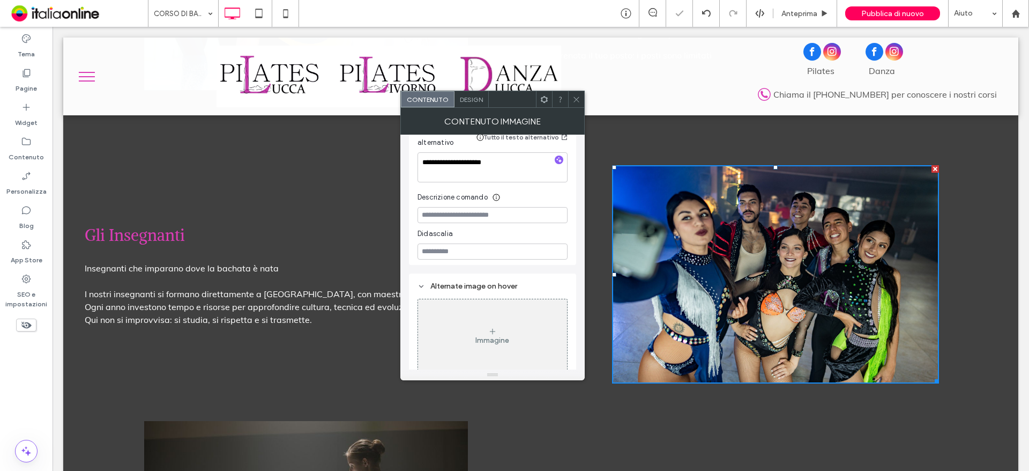
scroll to position [1769, 0]
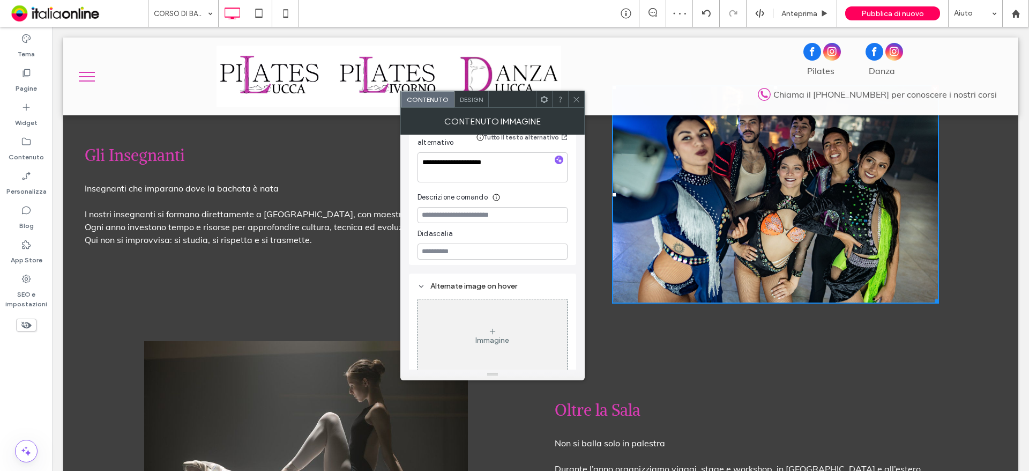
click at [769, 397] on h2 "Oltre la Sala" at bounding box center [680, 410] width 251 height 26
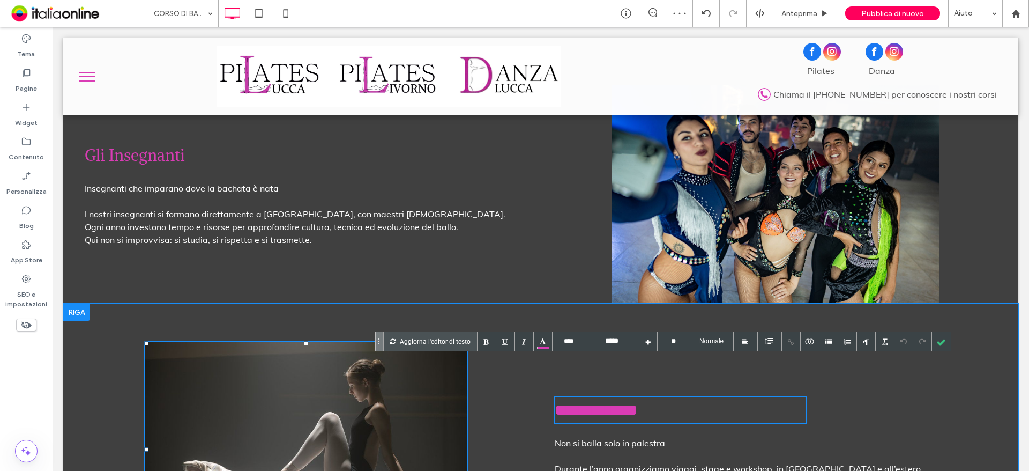
click at [332, 357] on img at bounding box center [306, 449] width 324 height 216
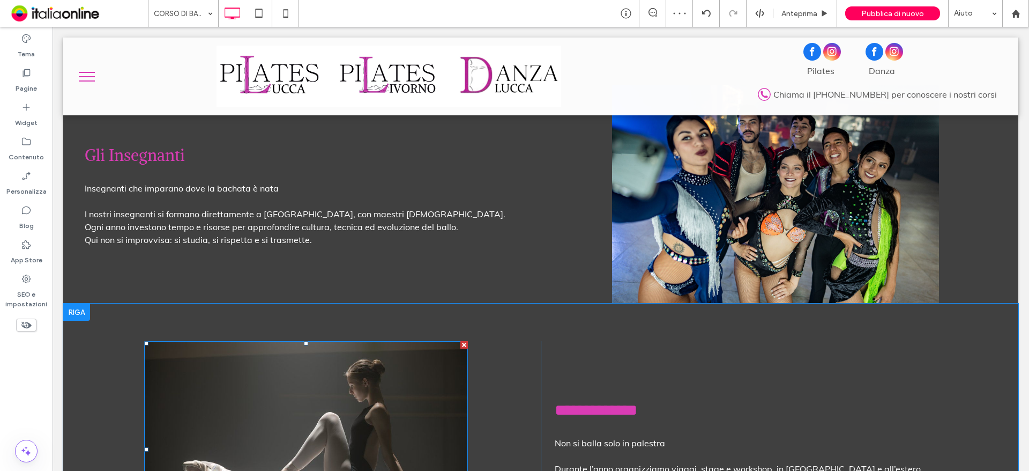
click at [398, 372] on img at bounding box center [306, 449] width 324 height 216
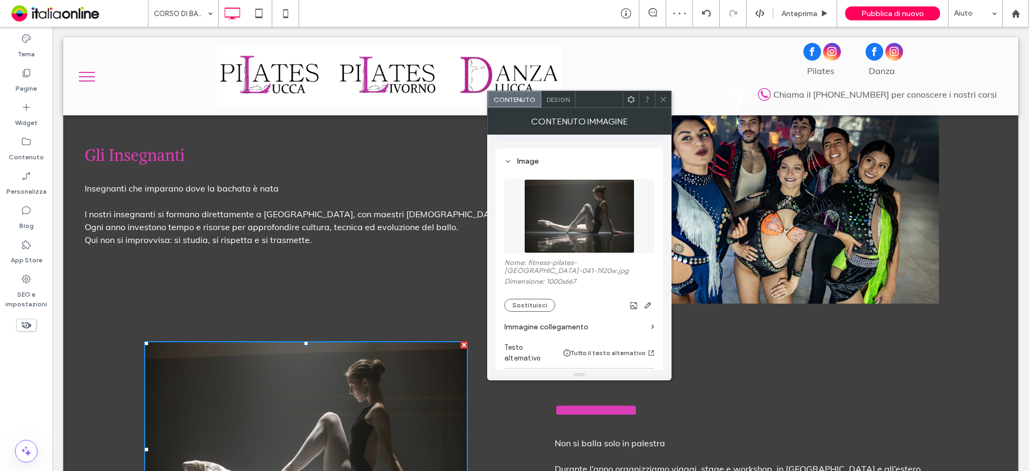
scroll to position [107, 0]
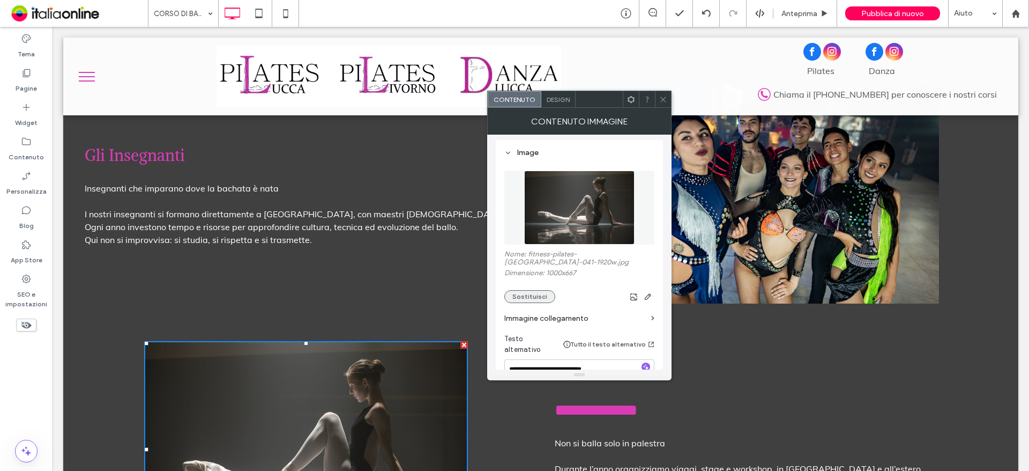
click at [525, 291] on button "Sostituisci" at bounding box center [529, 296] width 51 height 13
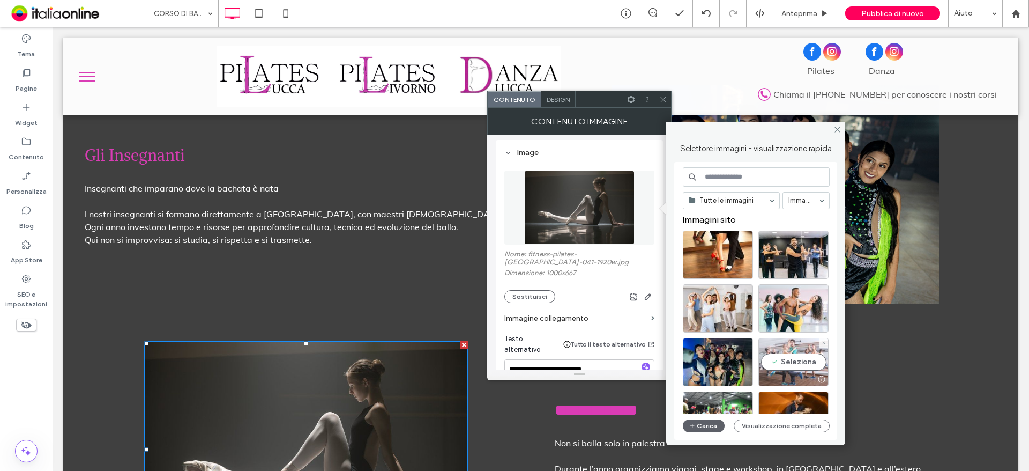
click at [798, 362] on div "Seleziona" at bounding box center [794, 362] width 70 height 48
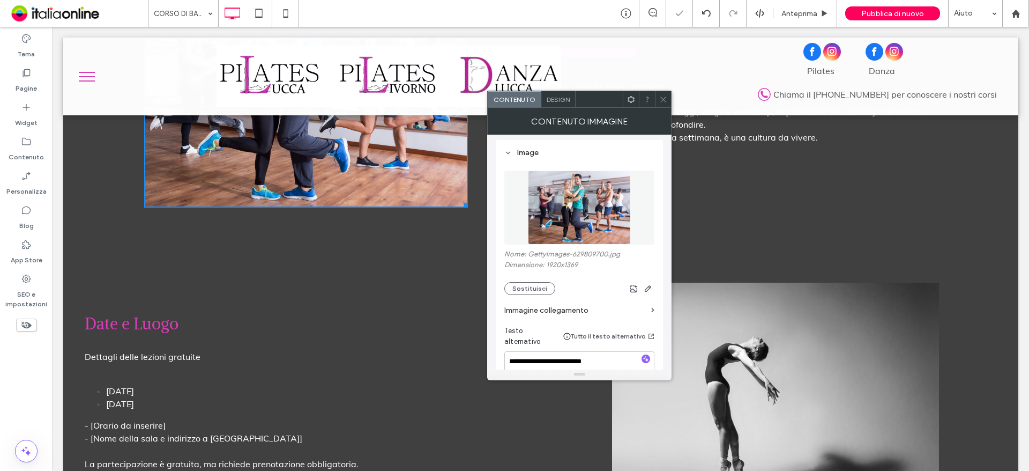
scroll to position [2252, 0]
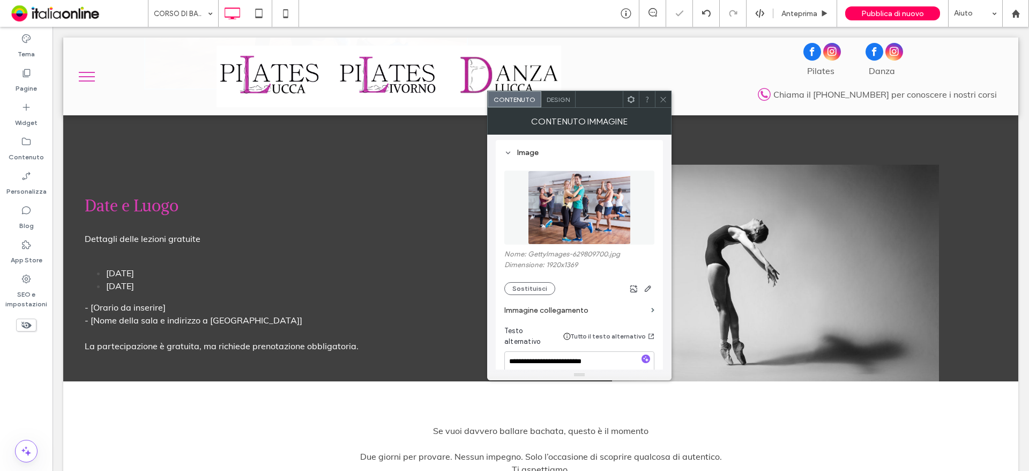
click at [742, 228] on img at bounding box center [775, 273] width 327 height 217
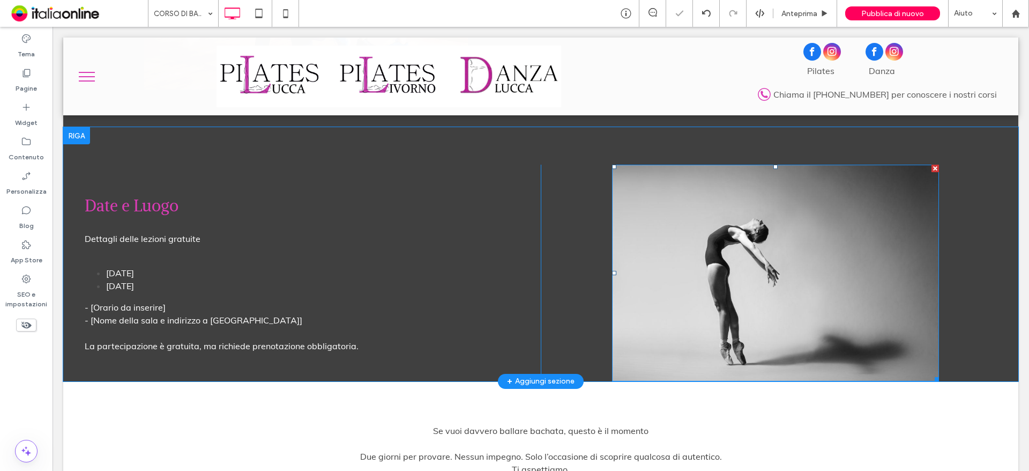
click at [742, 228] on img at bounding box center [775, 273] width 327 height 217
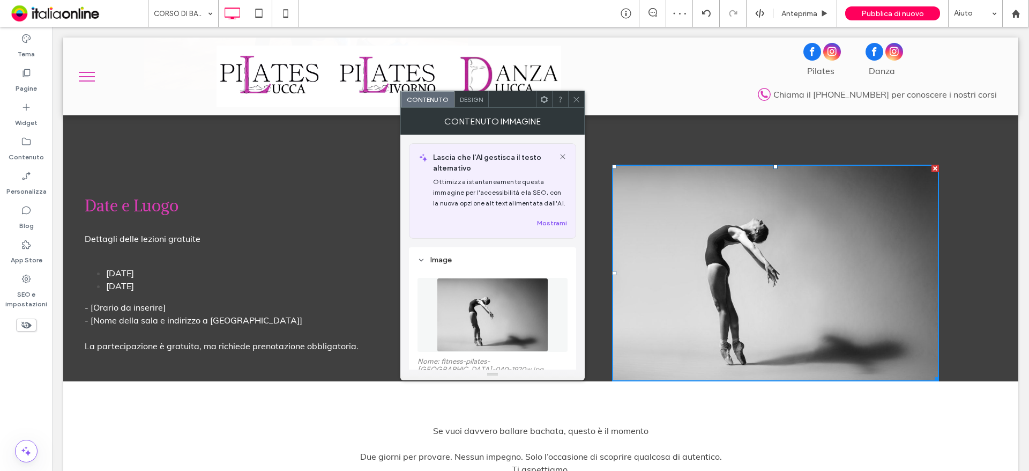
scroll to position [54, 0]
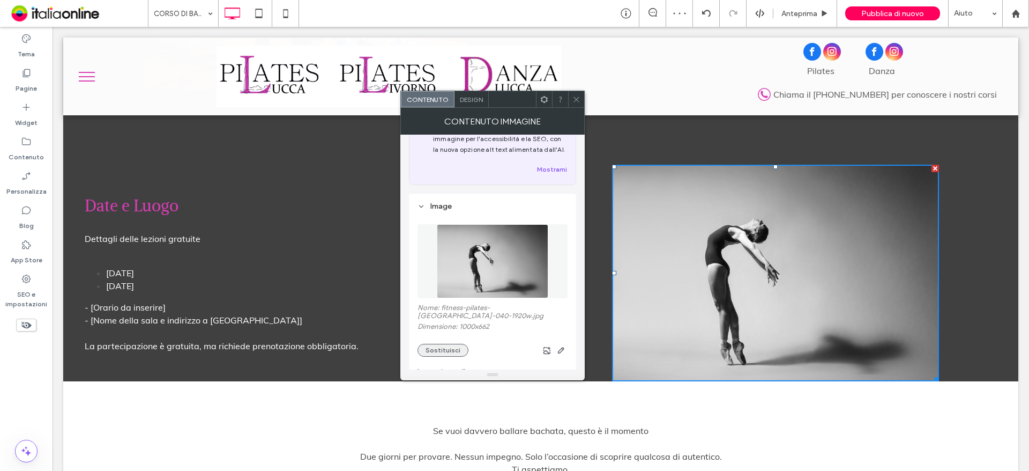
click at [445, 344] on button "Sostituisci" at bounding box center [443, 350] width 51 height 13
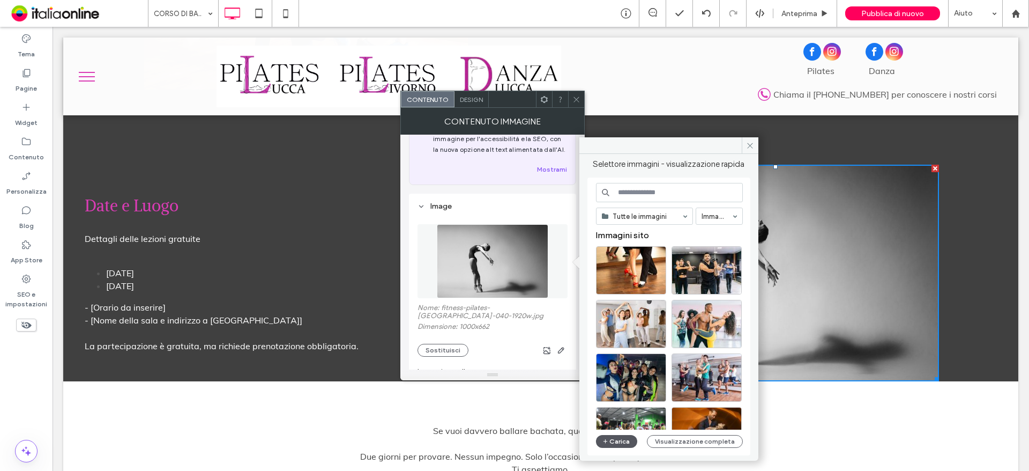
click at [620, 437] on button "Carica" at bounding box center [617, 441] width 42 height 13
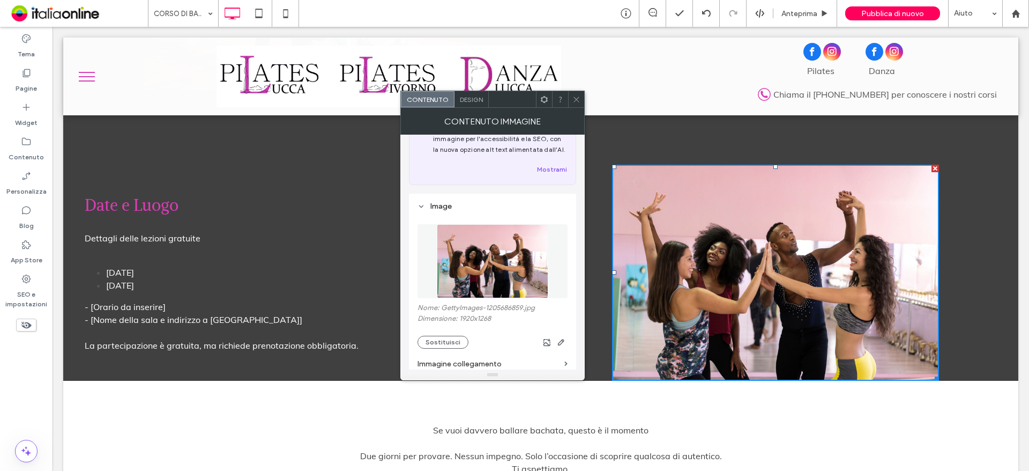
click at [581, 98] on div at bounding box center [576, 99] width 16 height 16
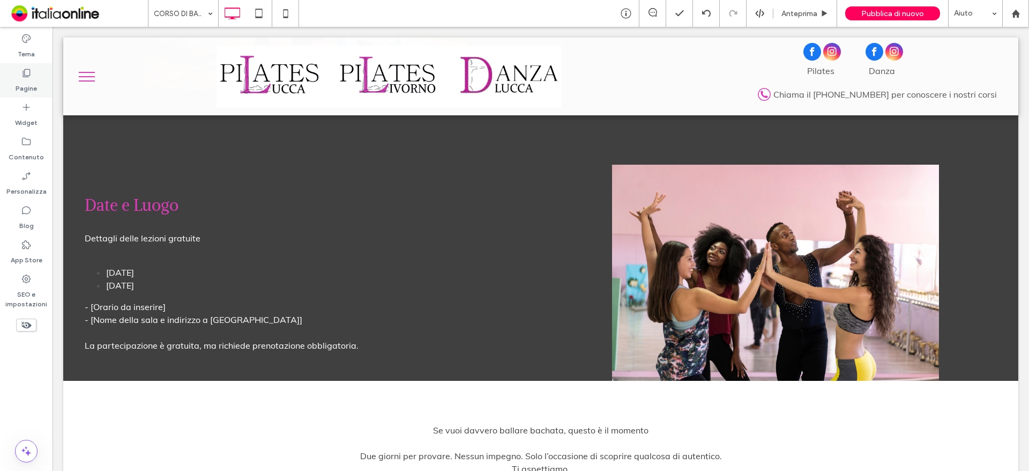
drag, startPoint x: 13, startPoint y: 82, endPoint x: 43, endPoint y: 75, distance: 30.8
click at [13, 82] on div "Pagine" at bounding box center [26, 80] width 53 height 34
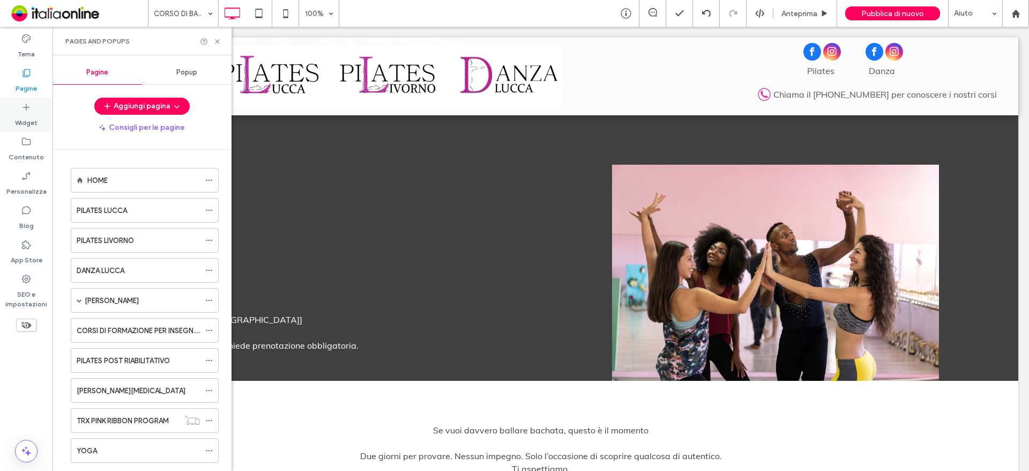
click at [29, 109] on icon at bounding box center [26, 107] width 11 height 11
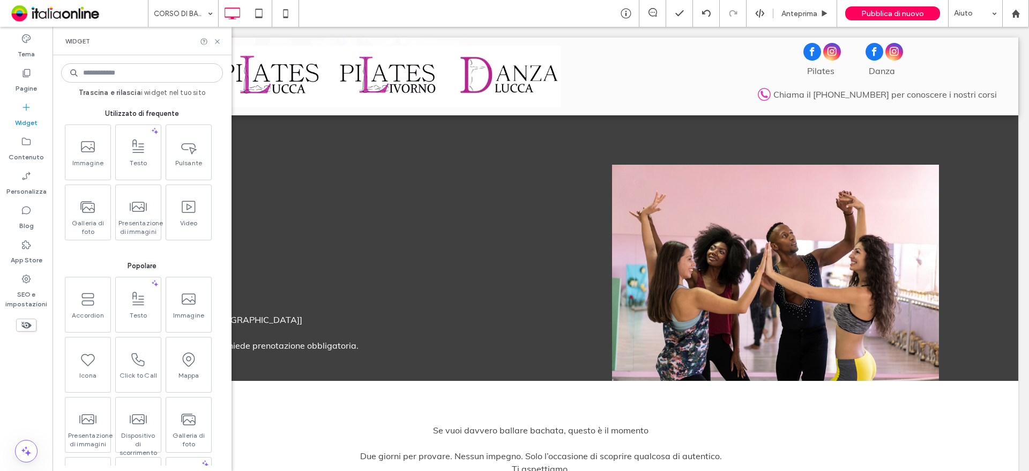
click at [139, 73] on input at bounding box center [142, 72] width 162 height 19
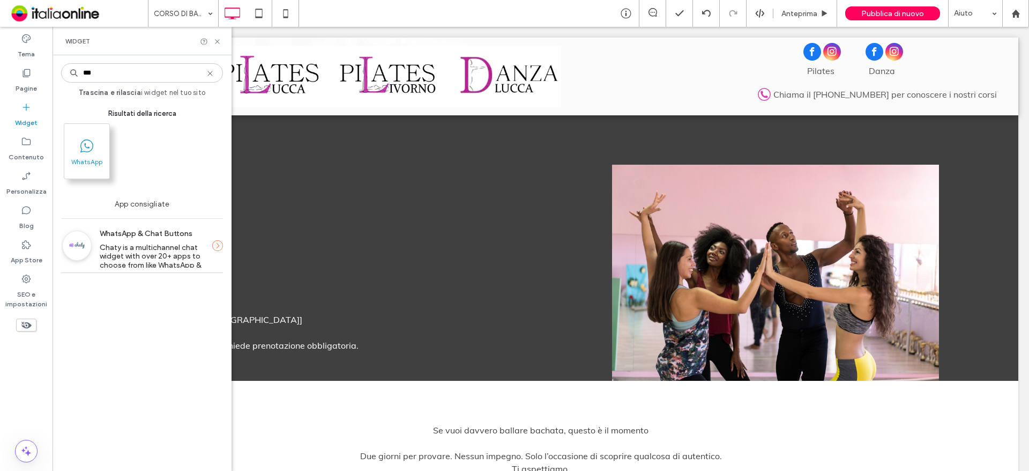
type input "***"
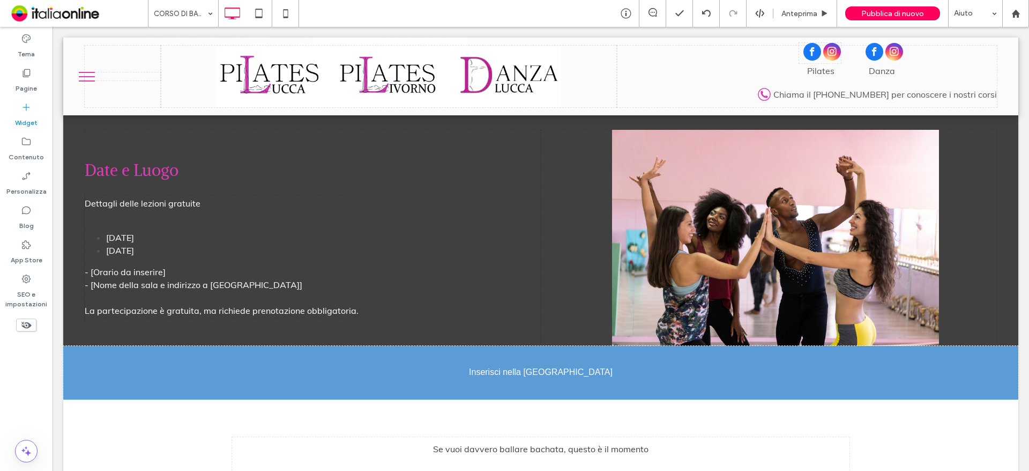
scroll to position [2305, 0]
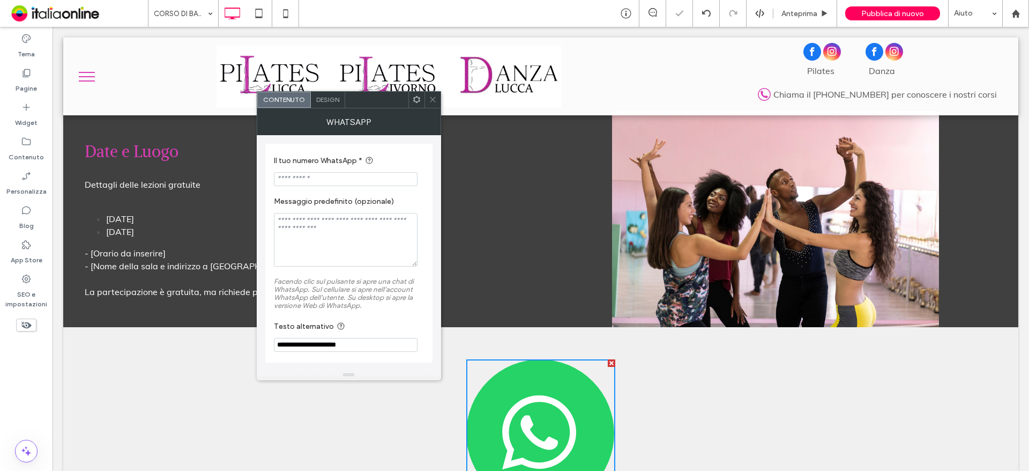
click at [322, 184] on input "Il tuo numero WhatsApp *" at bounding box center [346, 179] width 144 height 14
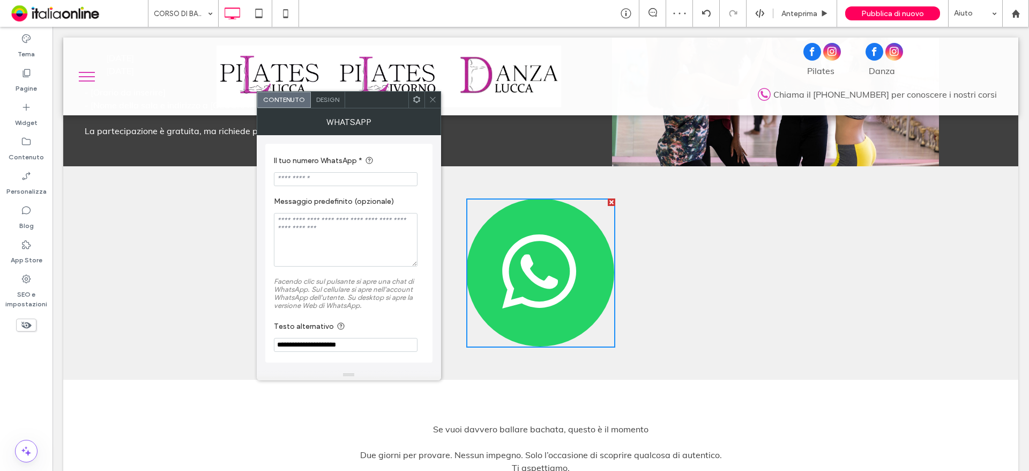
scroll to position [2734, 0]
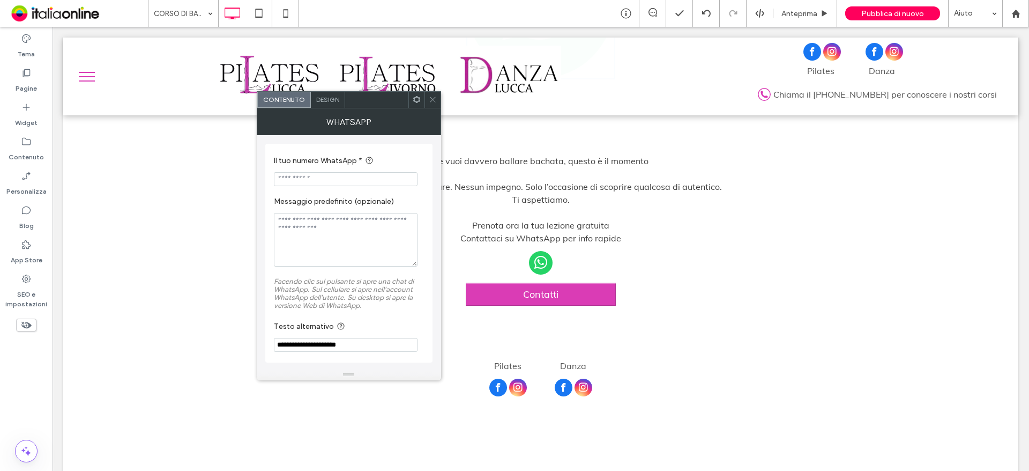
click at [533, 251] on span "whatsapp" at bounding box center [541, 263] width 24 height 24
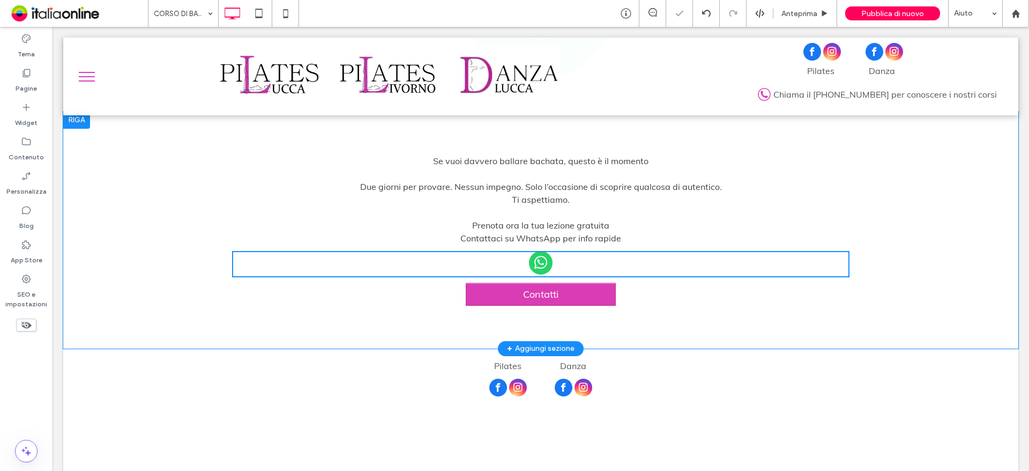
click at [534, 251] on span "whatsapp" at bounding box center [541, 263] width 24 height 24
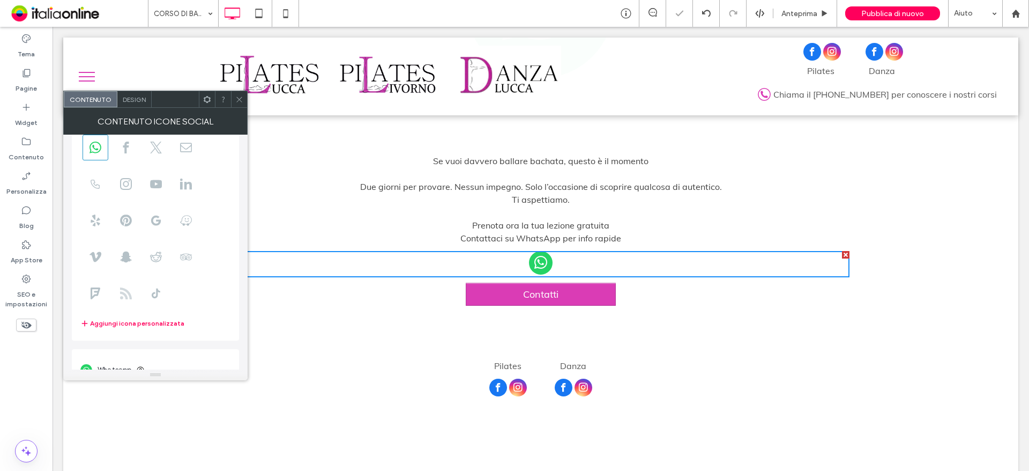
scroll to position [73, 0]
drag, startPoint x: 154, startPoint y: 355, endPoint x: 27, endPoint y: 356, distance: 127.6
click at [27, 356] on body ".wqwq-1{fill:#231f20;} .cls-1q, .cls-2q { fill-rule: evenodd; } .cls-2q { fill:…" at bounding box center [514, 235] width 1029 height 471
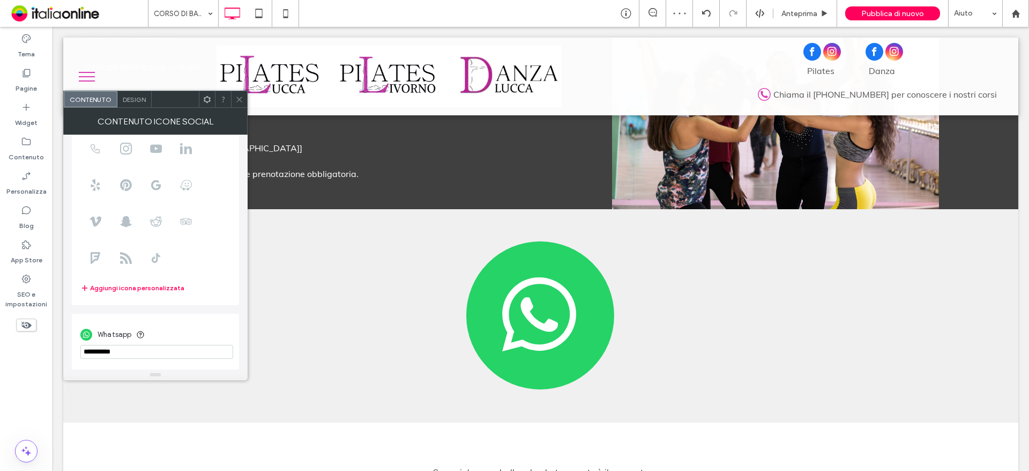
scroll to position [2412, 0]
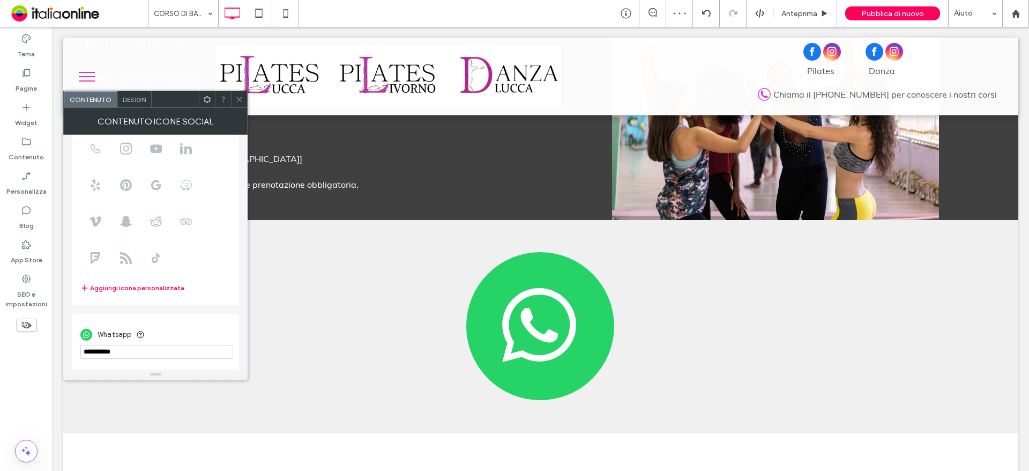
click at [515, 279] on img at bounding box center [540, 326] width 149 height 149
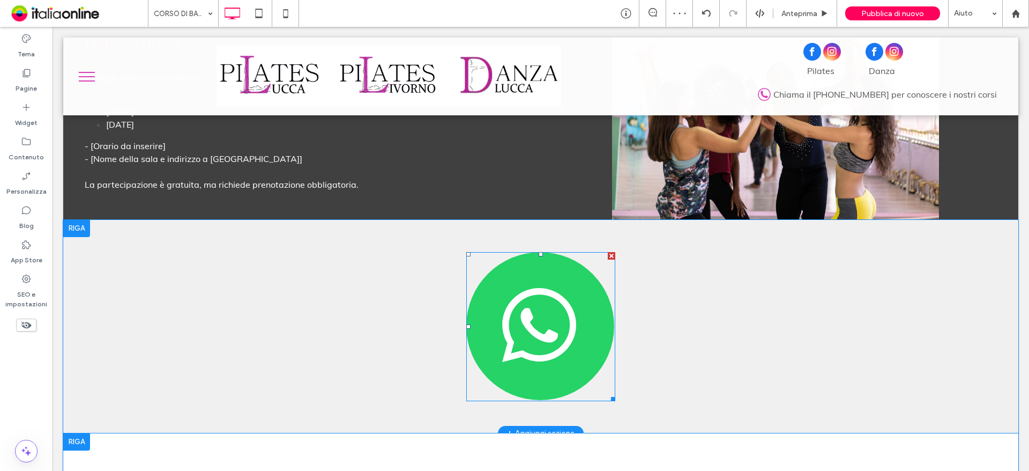
drag, startPoint x: 515, startPoint y: 279, endPoint x: 508, endPoint y: 280, distance: 6.5
click at [515, 279] on img at bounding box center [540, 326] width 149 height 149
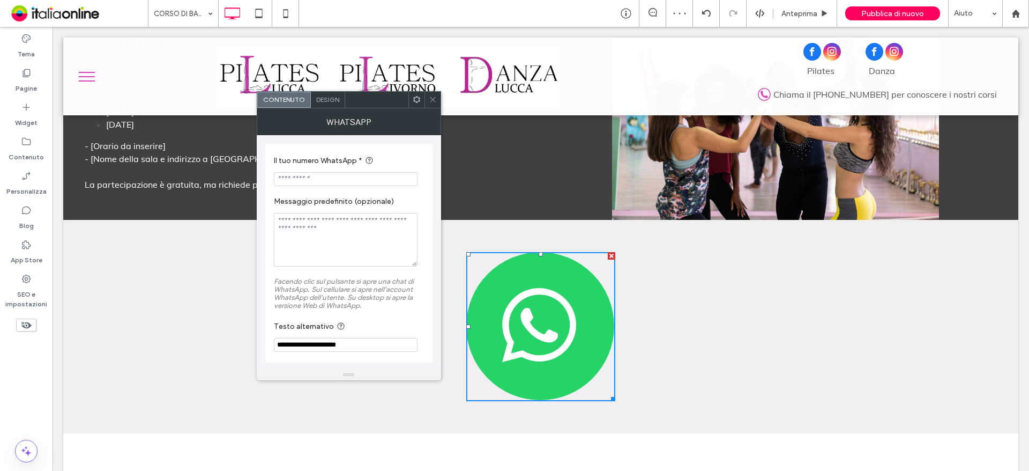
click at [324, 175] on input "Il tuo numero WhatsApp *" at bounding box center [346, 179] width 144 height 14
type input "**********"
click at [325, 108] on div "WhatsApp" at bounding box center [349, 121] width 184 height 27
click at [329, 101] on span "Design" at bounding box center [327, 99] width 23 height 8
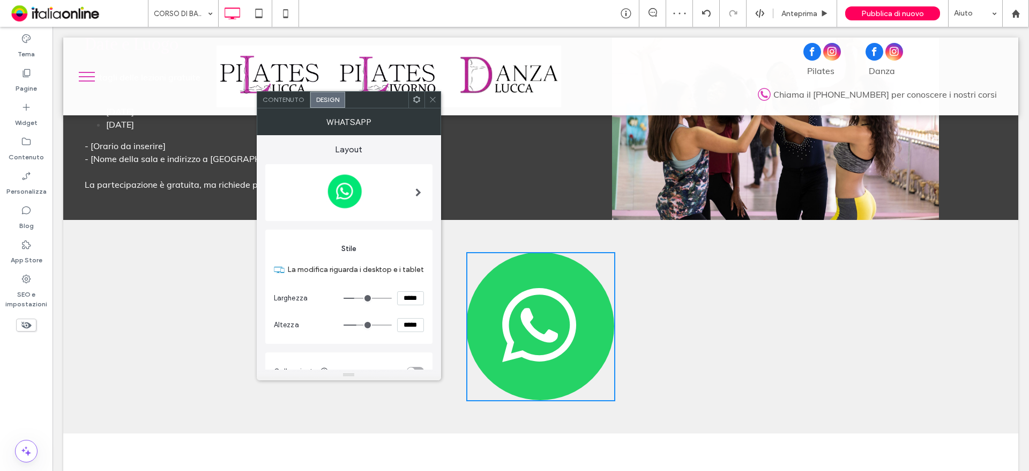
scroll to position [90, 0]
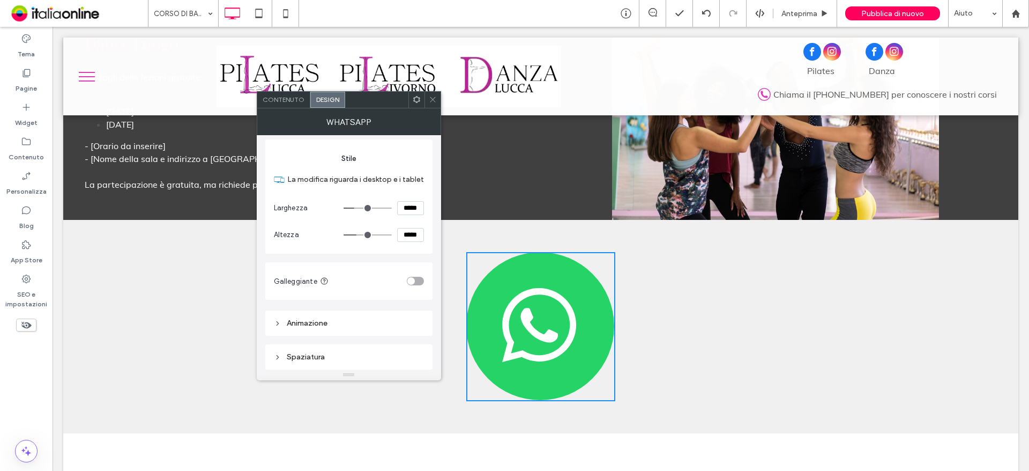
click at [418, 282] on div "toggle" at bounding box center [415, 281] width 17 height 9
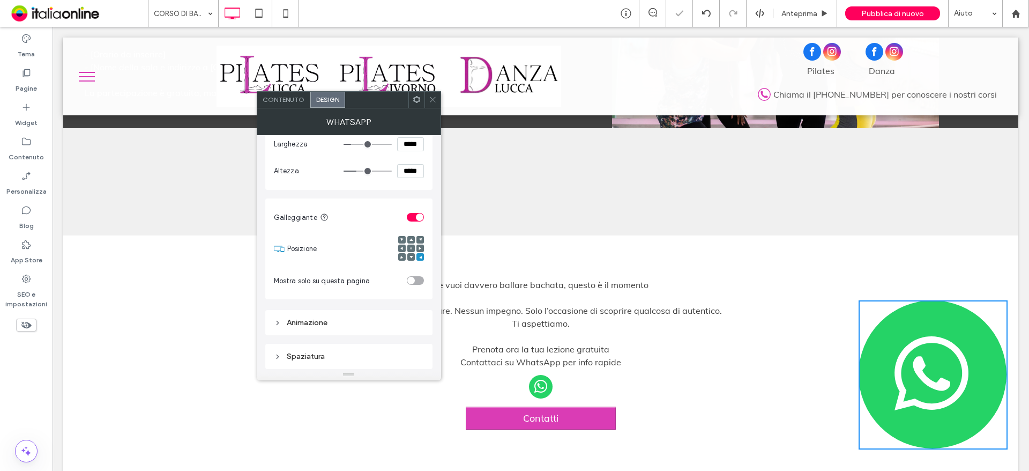
scroll to position [2520, 0]
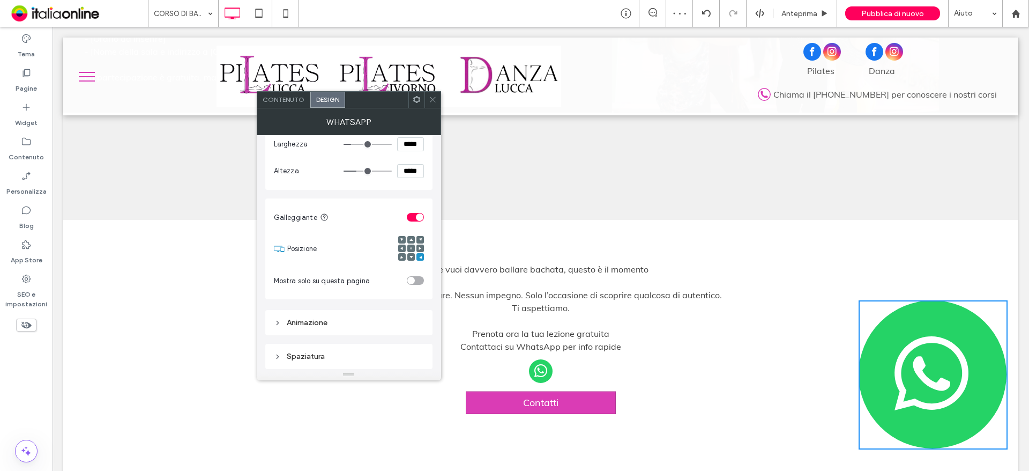
drag, startPoint x: 399, startPoint y: 148, endPoint x: 411, endPoint y: 148, distance: 11.8
click at [411, 148] on input "*****" at bounding box center [410, 144] width 27 height 14
type input "*****"
type input "***"
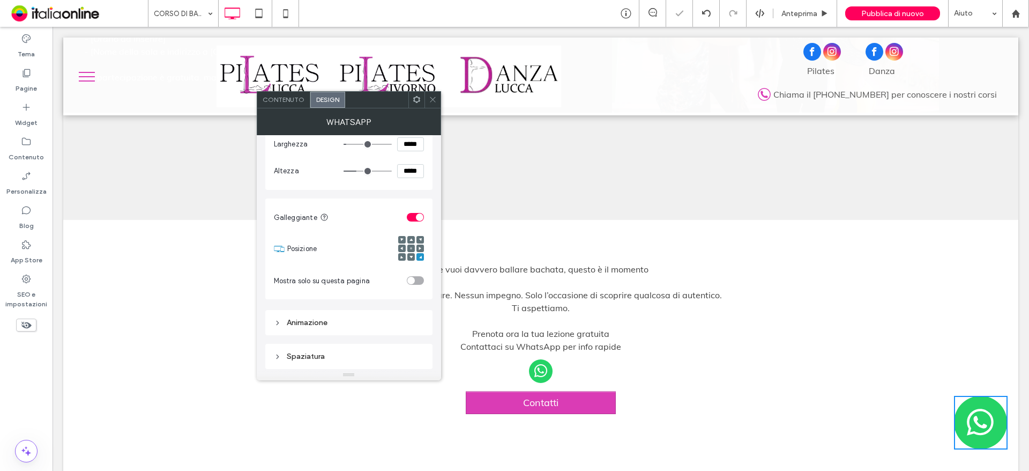
drag, startPoint x: 410, startPoint y: 172, endPoint x: 385, endPoint y: 175, distance: 24.3
click at [385, 175] on div "*****" at bounding box center [384, 171] width 80 height 14
type input "*****"
type input "***"
click at [395, 195] on div "Galleggiante Posizione Mostra solo su questa pagina" at bounding box center [348, 247] width 167 height 115
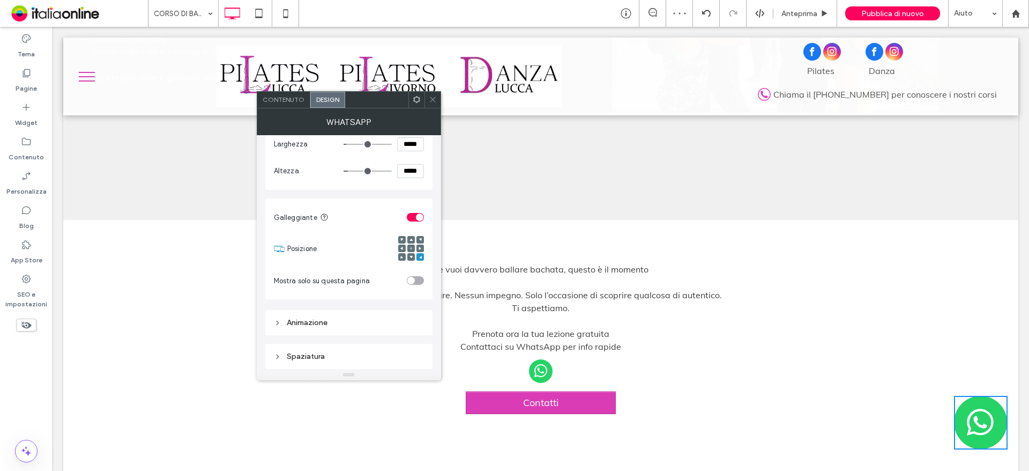
click at [433, 95] on span at bounding box center [433, 100] width 8 height 16
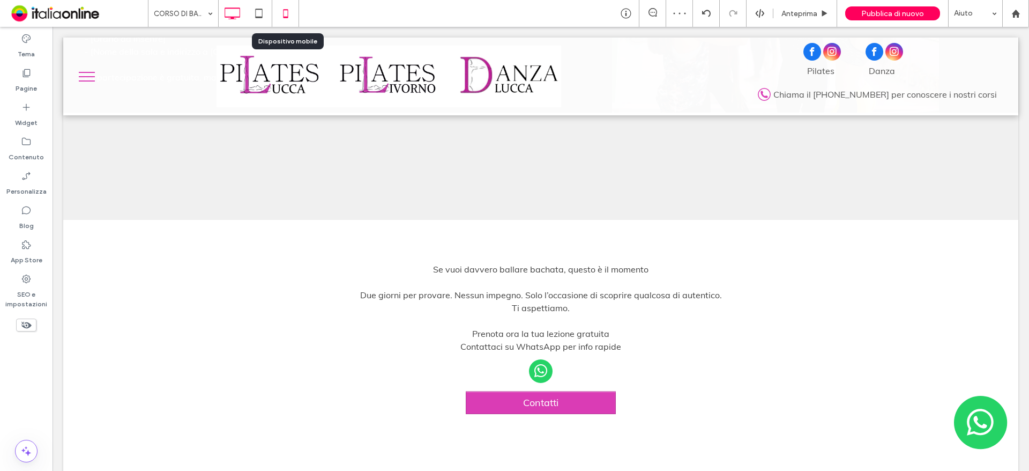
click at [292, 12] on icon at bounding box center [285, 13] width 21 height 21
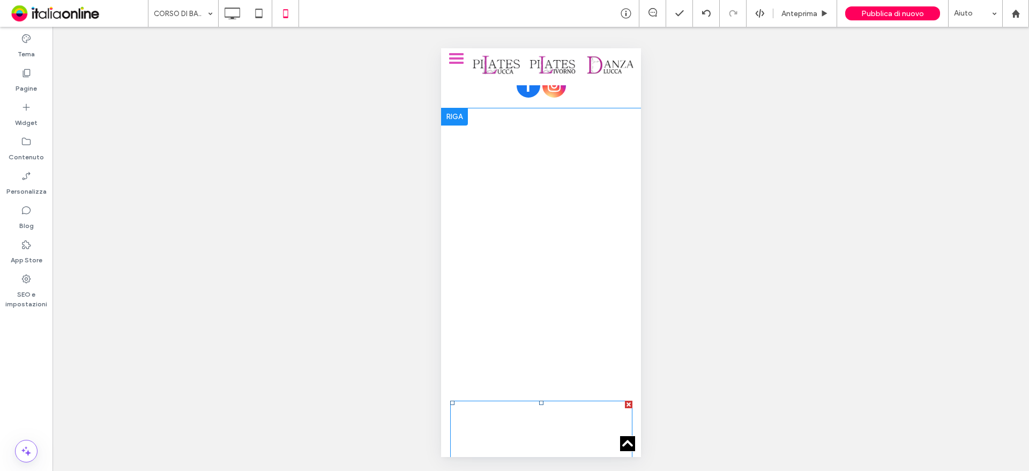
scroll to position [3236, 0]
click at [43, 94] on div "Pagine" at bounding box center [26, 80] width 53 height 34
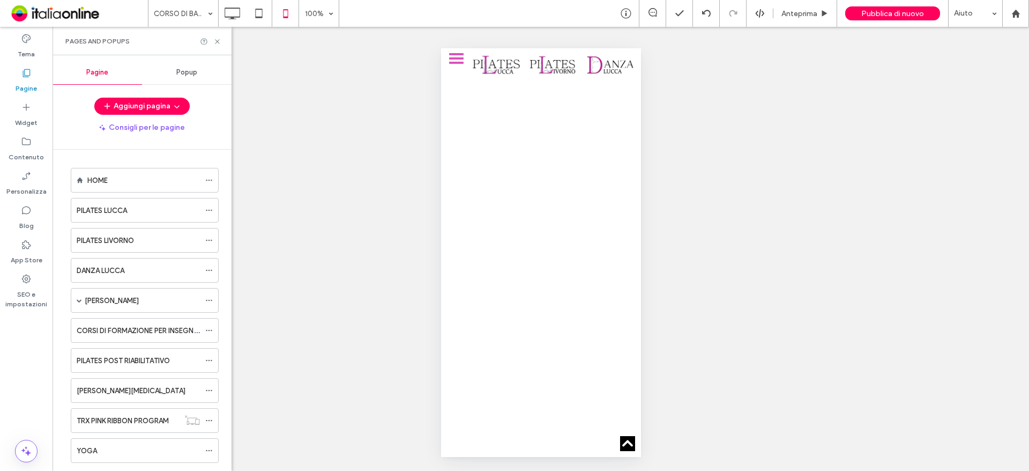
click at [34, 125] on label "Widget" at bounding box center [26, 120] width 23 height 15
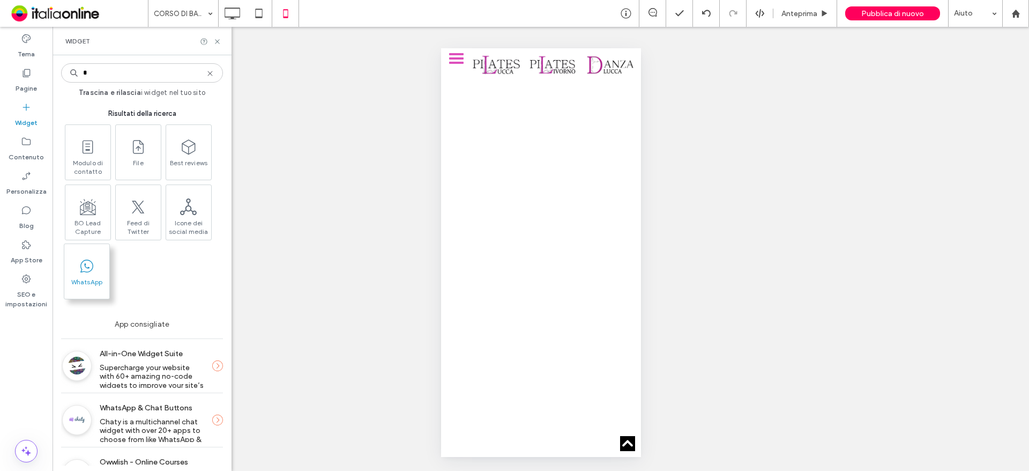
type input "*"
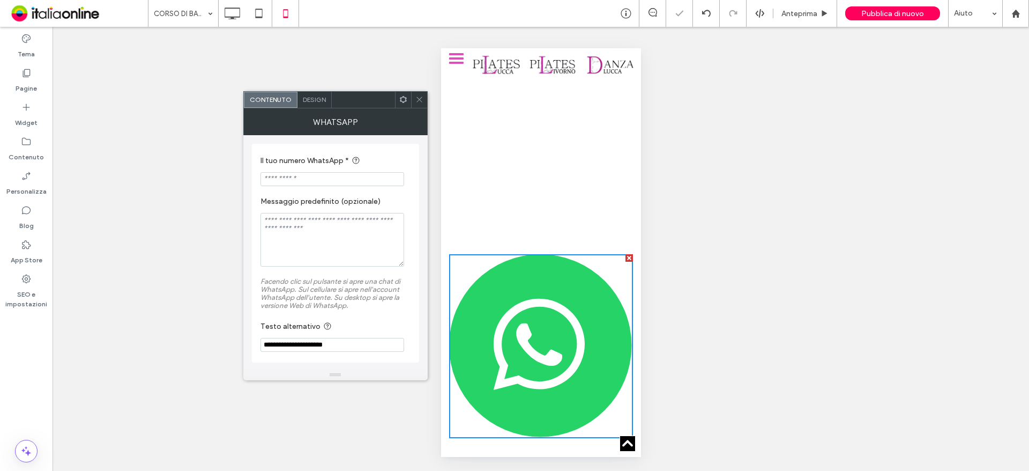
click at [325, 185] on input "Il tuo numero WhatsApp *" at bounding box center [333, 179] width 144 height 14
paste input "**********"
type input "**********"
click at [315, 122] on div "WhatsApp" at bounding box center [335, 121] width 184 height 27
click at [316, 105] on div "Design" at bounding box center [315, 100] width 34 height 16
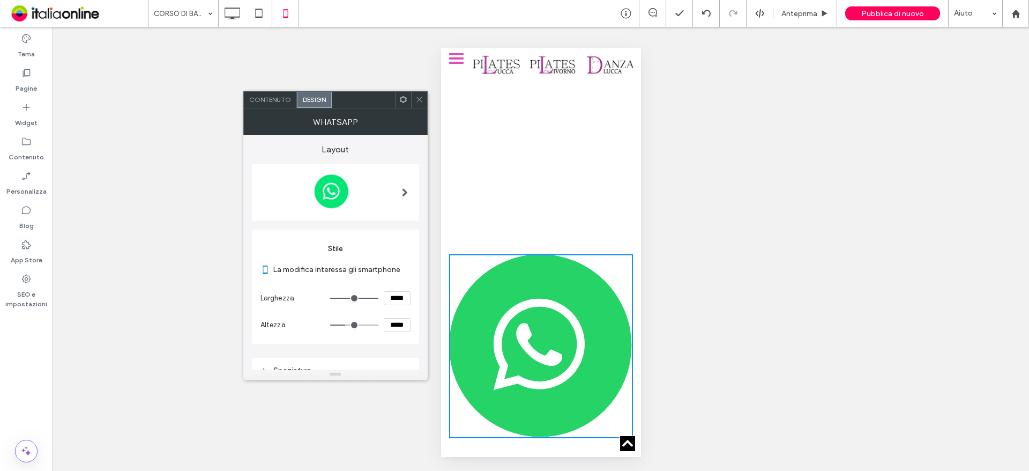
drag, startPoint x: 388, startPoint y: 298, endPoint x: 402, endPoint y: 298, distance: 13.4
click at [402, 298] on input "*****" at bounding box center [397, 298] width 27 height 14
type input "****"
type input "***"
type input "*****"
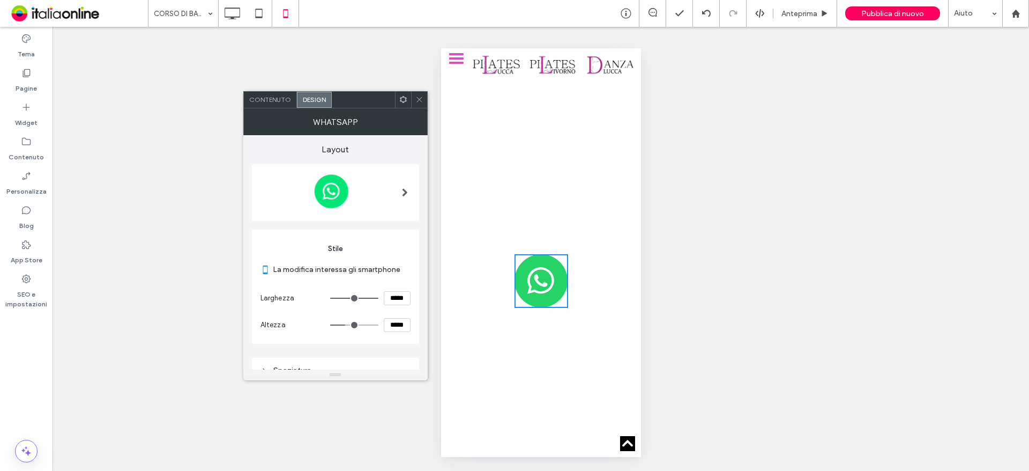
click at [400, 323] on input "*****" at bounding box center [397, 325] width 27 height 14
click at [392, 326] on input "*****" at bounding box center [397, 325] width 27 height 14
type input "***"
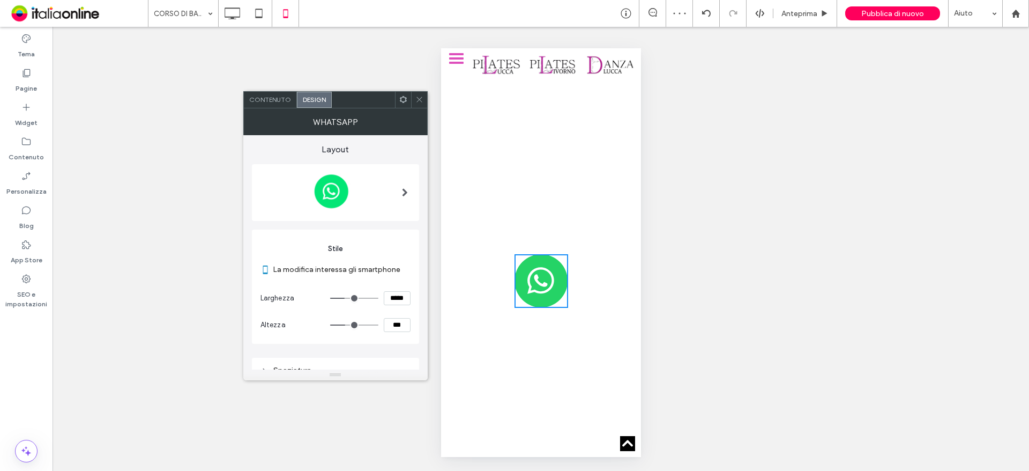
type input "*****"
click at [370, 280] on section "La modifica interessa gli smartphone" at bounding box center [336, 269] width 150 height 31
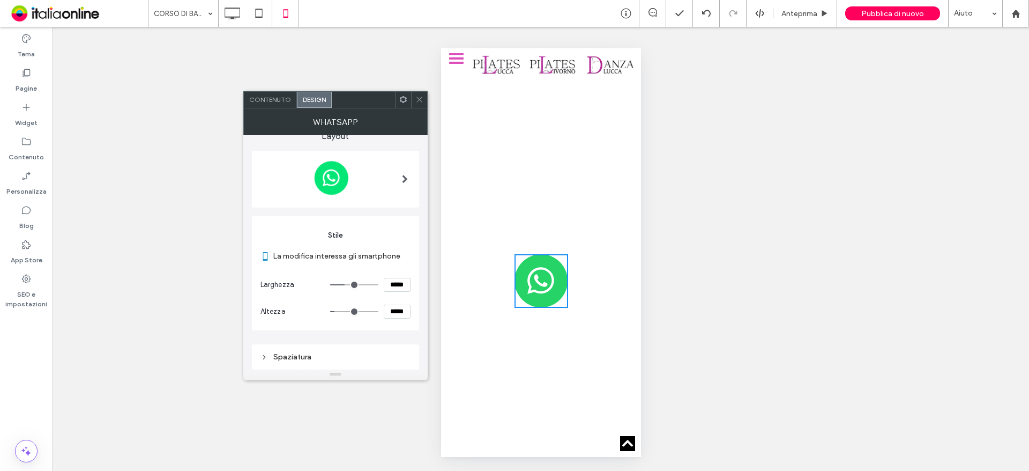
click at [353, 360] on div "Spaziatura" at bounding box center [336, 356] width 150 height 9
click at [274, 92] on div "Contenuto" at bounding box center [270, 100] width 53 height 16
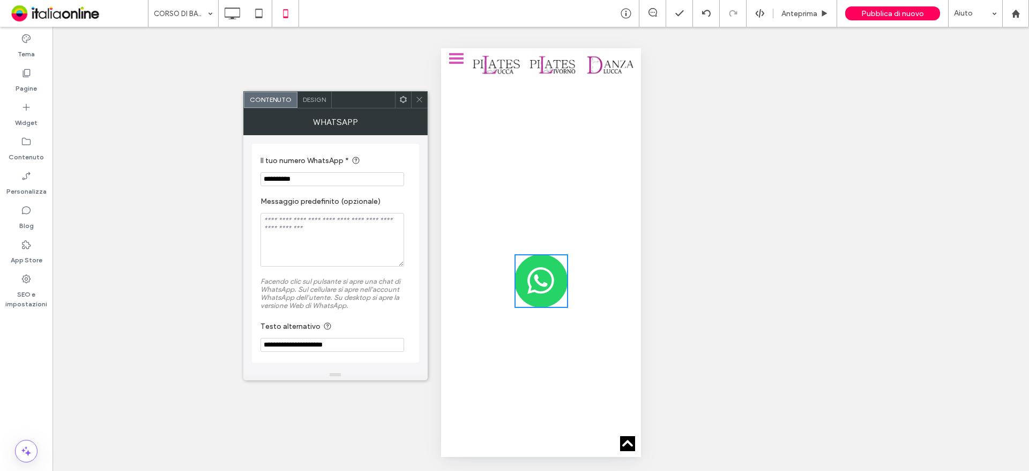
click at [426, 101] on div at bounding box center [419, 100] width 16 height 16
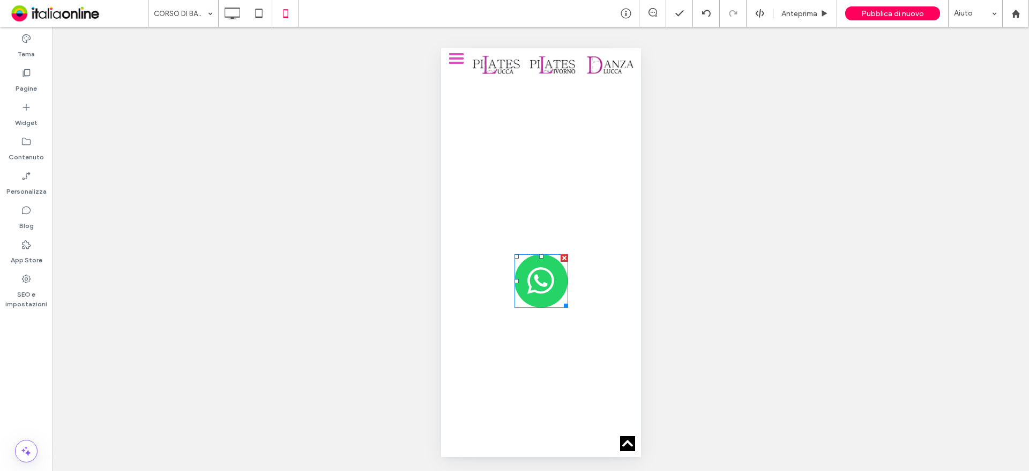
click at [547, 254] on img at bounding box center [541, 281] width 54 height 54
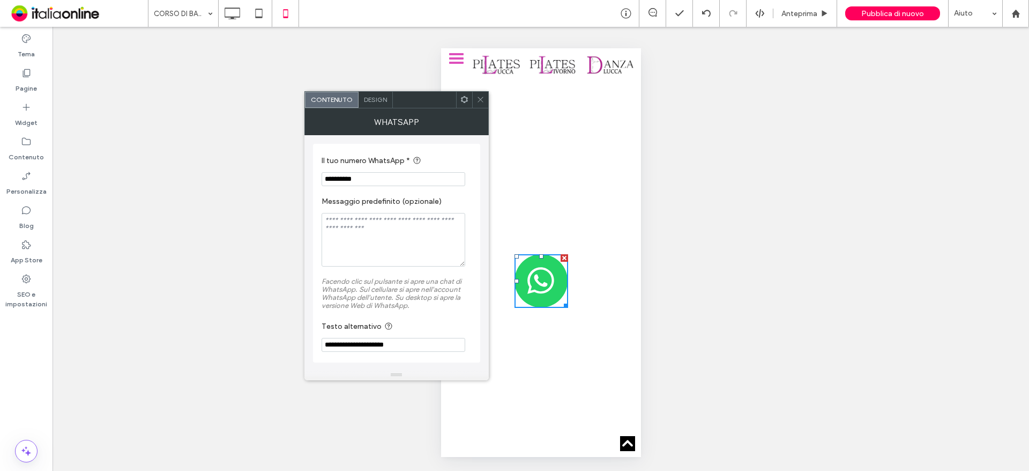
click at [365, 104] on div "Design" at bounding box center [376, 100] width 34 height 16
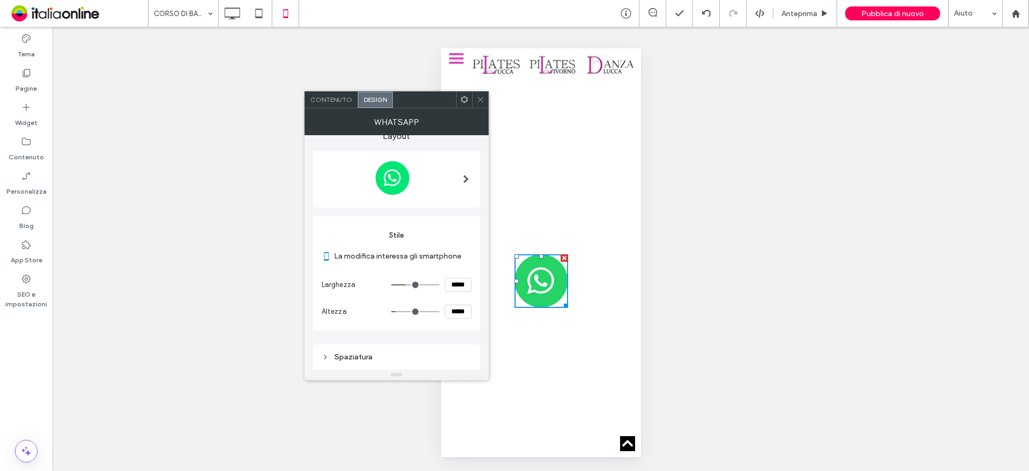
click at [470, 195] on div at bounding box center [466, 179] width 22 height 63
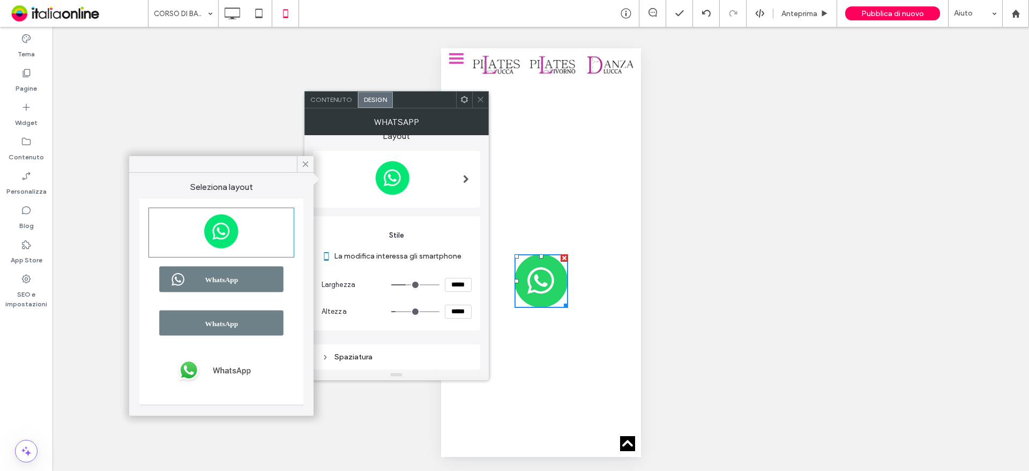
click at [309, 163] on icon at bounding box center [306, 164] width 10 height 10
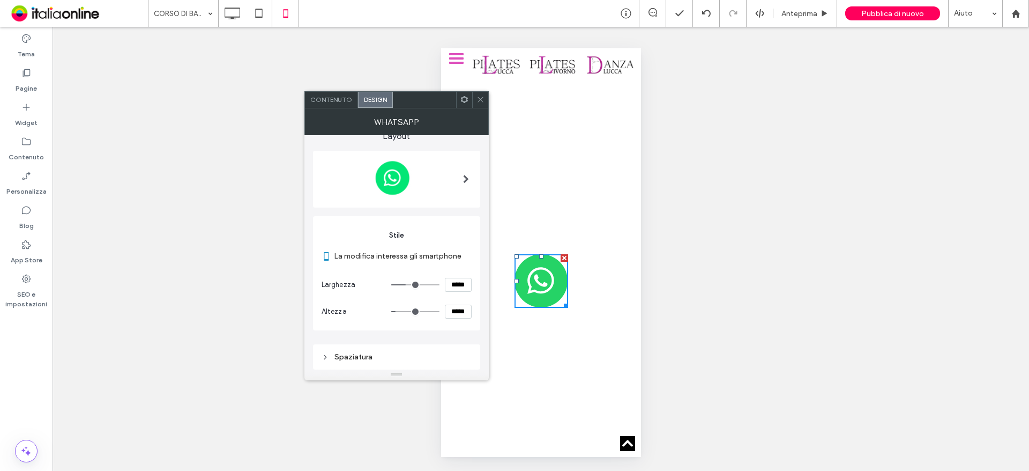
drag, startPoint x: 479, startPoint y: 104, endPoint x: 486, endPoint y: 137, distance: 34.0
click at [479, 104] on span at bounding box center [481, 100] width 8 height 16
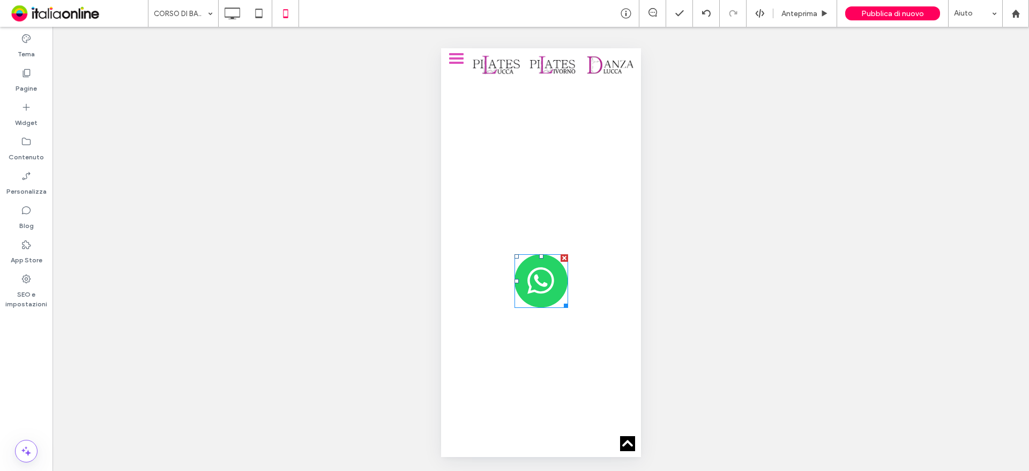
click at [560, 254] on div at bounding box center [564, 258] width 8 height 8
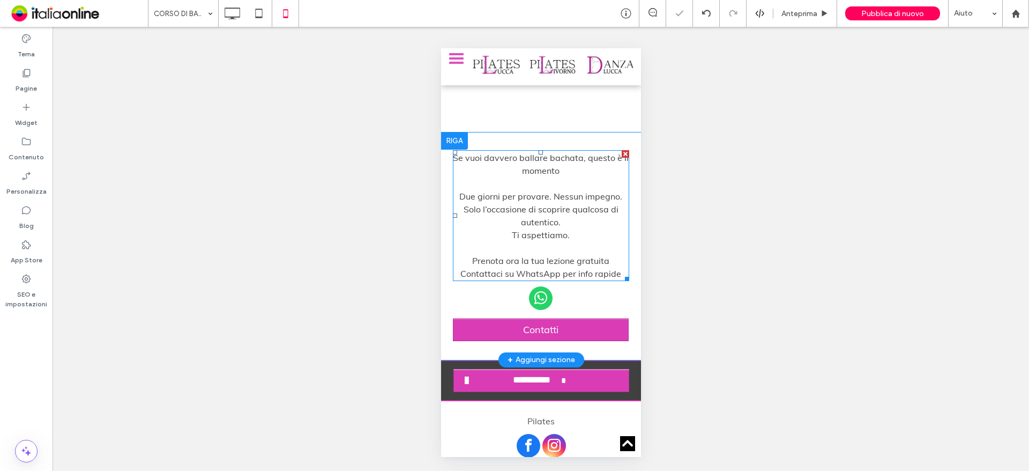
scroll to position [2486, 0]
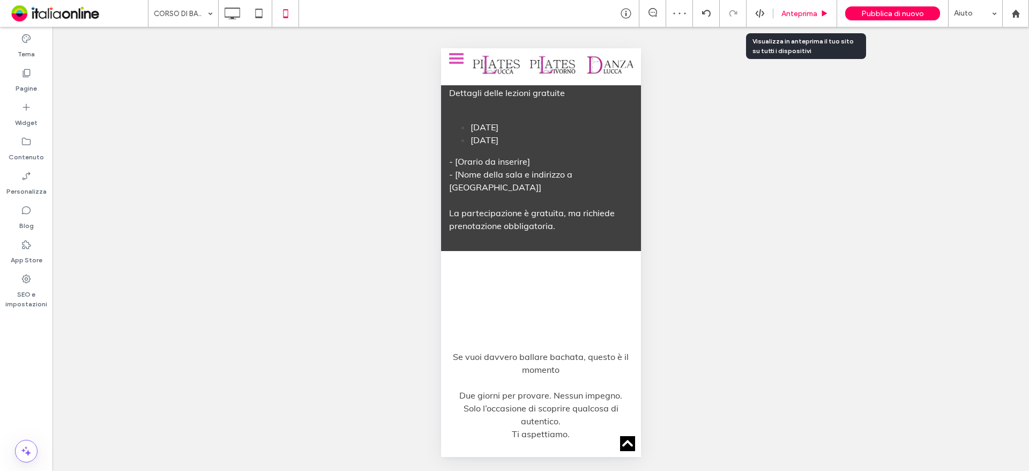
drag, startPoint x: 803, startPoint y: 18, endPoint x: 779, endPoint y: 18, distance: 23.1
click at [803, 18] on div "Anteprima" at bounding box center [806, 13] width 64 height 27
click at [793, 18] on span "Anteprima" at bounding box center [800, 13] width 36 height 9
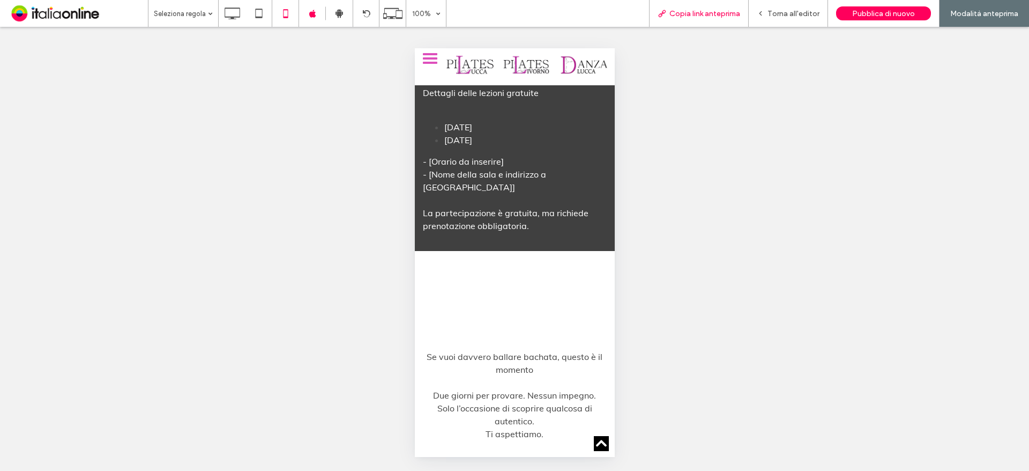
click at [698, 17] on span "Copia link anteprima" at bounding box center [705, 13] width 71 height 9
drag, startPoint x: 230, startPoint y: 17, endPoint x: 315, endPoint y: 76, distance: 103.3
click at [230, 17] on use at bounding box center [233, 14] width 16 height 12
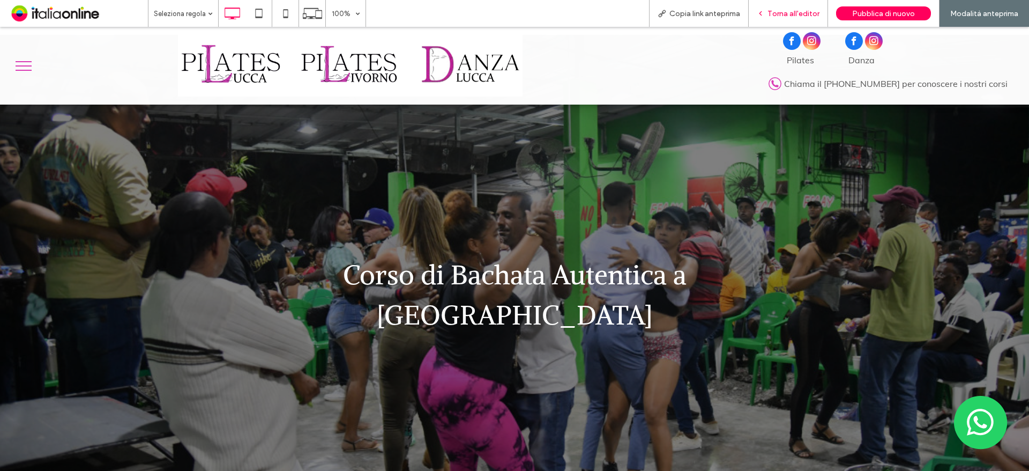
click at [798, 14] on span "Torna all'editor" at bounding box center [794, 13] width 52 height 9
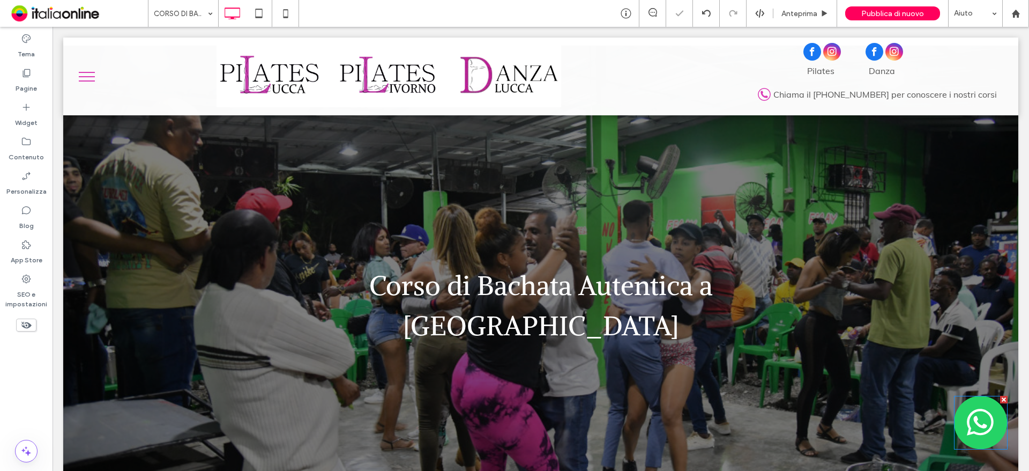
click at [963, 418] on img at bounding box center [981, 423] width 54 height 54
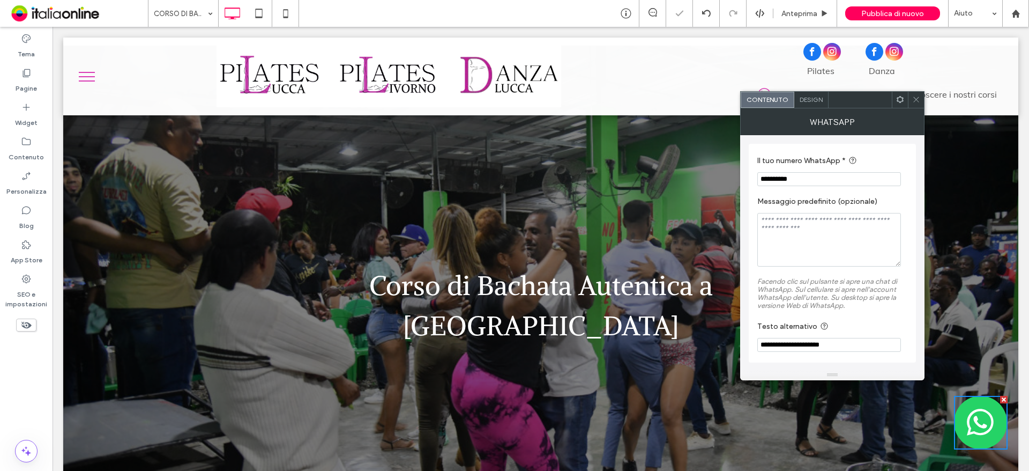
drag, startPoint x: 806, startPoint y: 189, endPoint x: 784, endPoint y: 187, distance: 22.7
click at [798, 189] on section "**********" at bounding box center [833, 170] width 150 height 42
click at [855, 185] on input "**********" at bounding box center [830, 179] width 144 height 14
drag, startPoint x: 837, startPoint y: 184, endPoint x: 742, endPoint y: 185, distance: 94.4
click at [743, 185] on div "**********" at bounding box center [832, 252] width 184 height 234
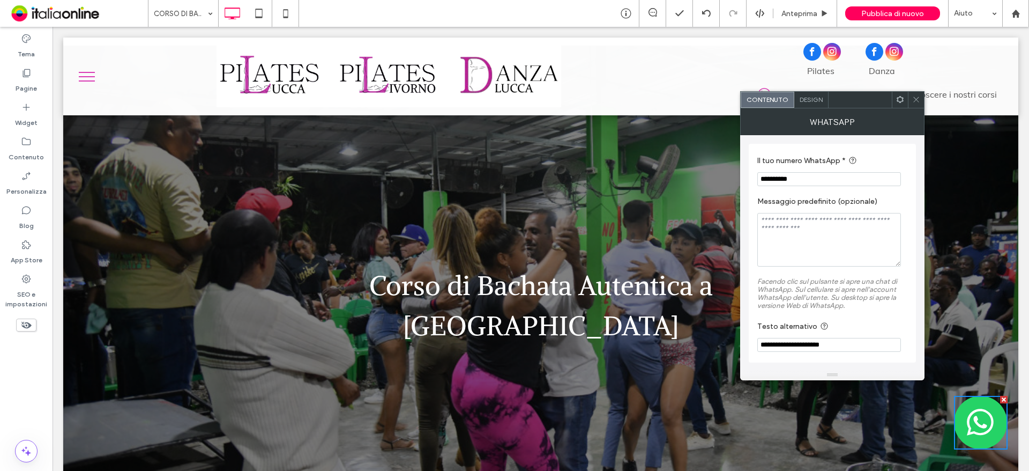
paste input "**********"
type input "**********"
click at [877, 171] on section "**********" at bounding box center [833, 170] width 150 height 43
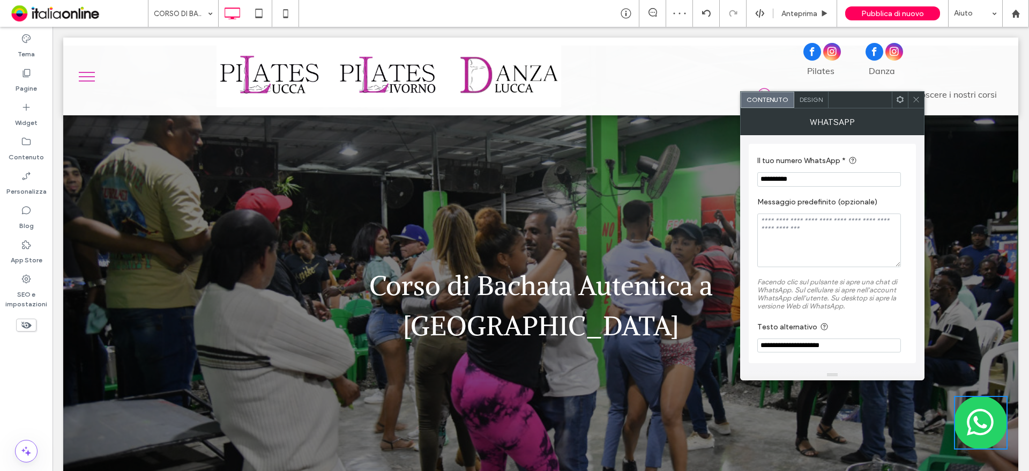
click at [914, 99] on icon at bounding box center [916, 99] width 8 height 8
